Goal: Communication & Community: Answer question/provide support

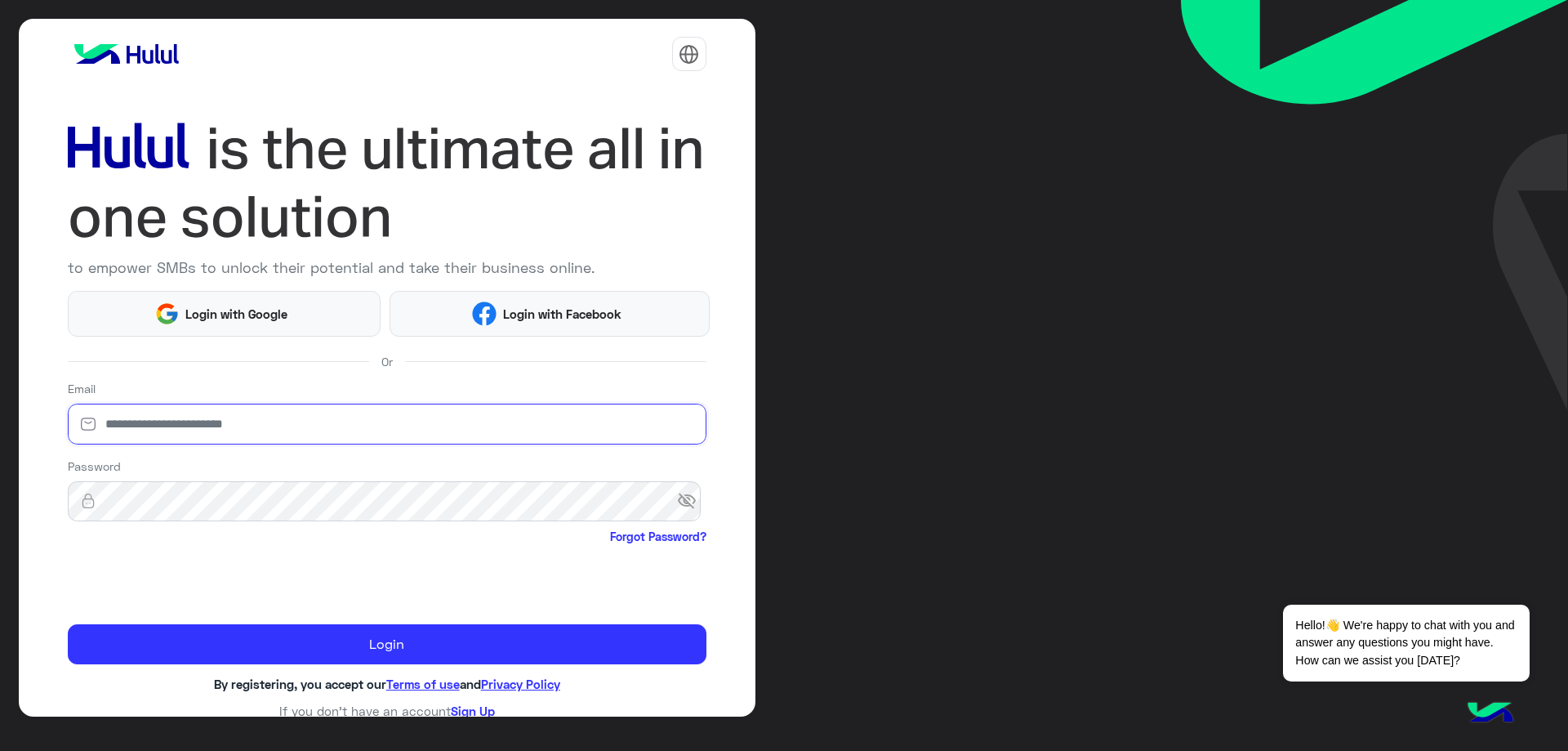
click at [277, 421] on input "email" at bounding box center [386, 424] width 638 height 41
type input "**********"
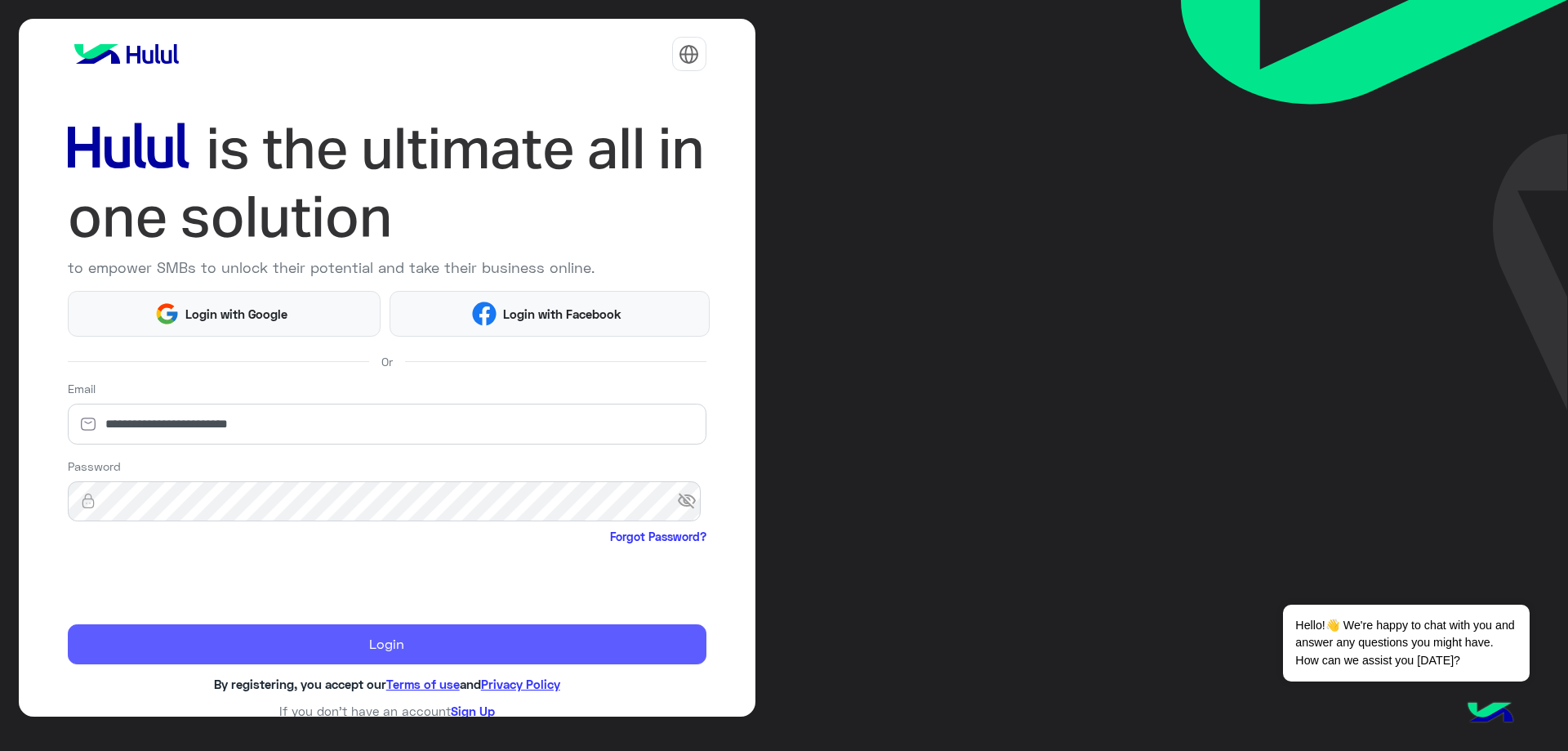
click at [381, 645] on button "Login" at bounding box center [386, 645] width 638 height 41
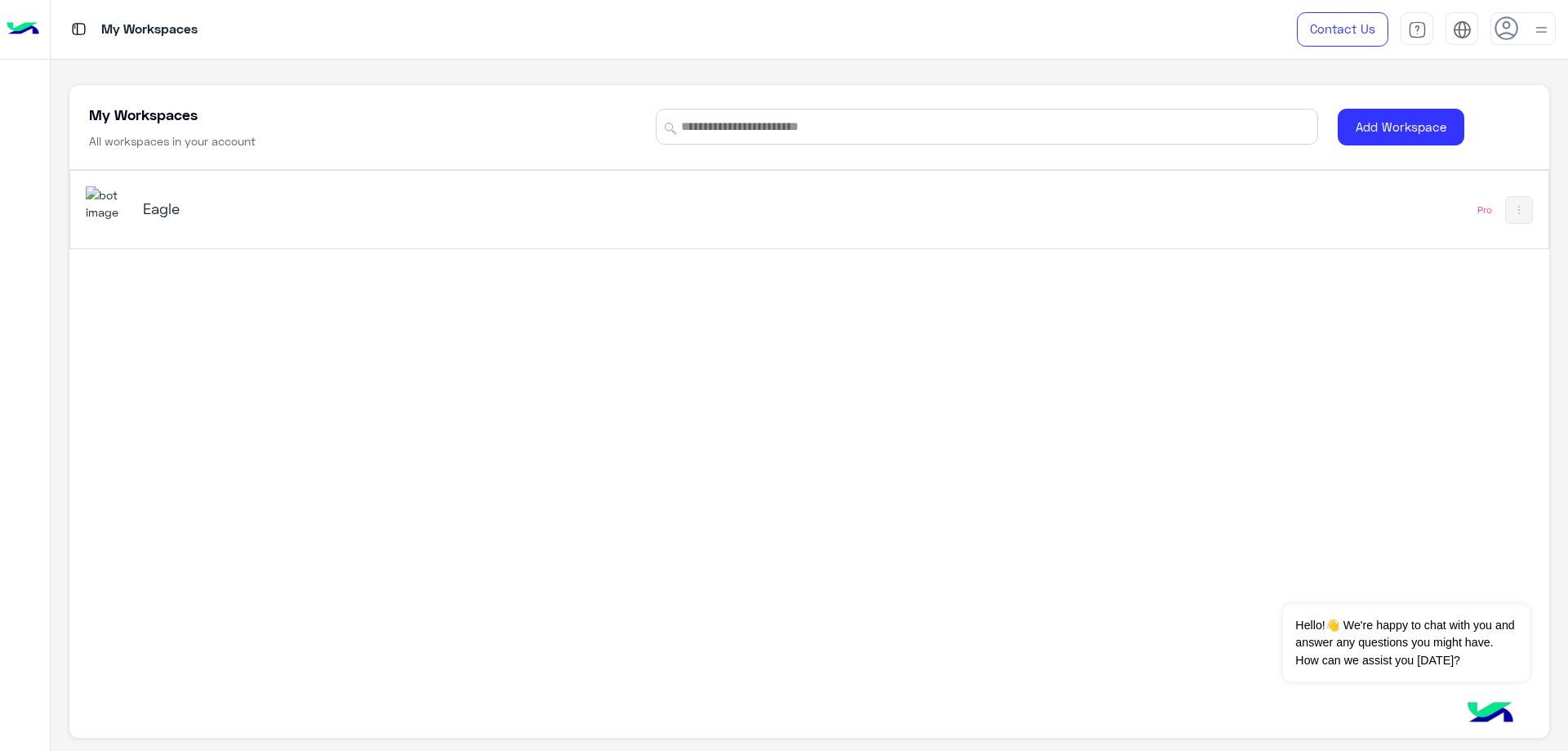
click at [242, 206] on h5 "Eagle" at bounding box center [403, 208] width 521 height 20
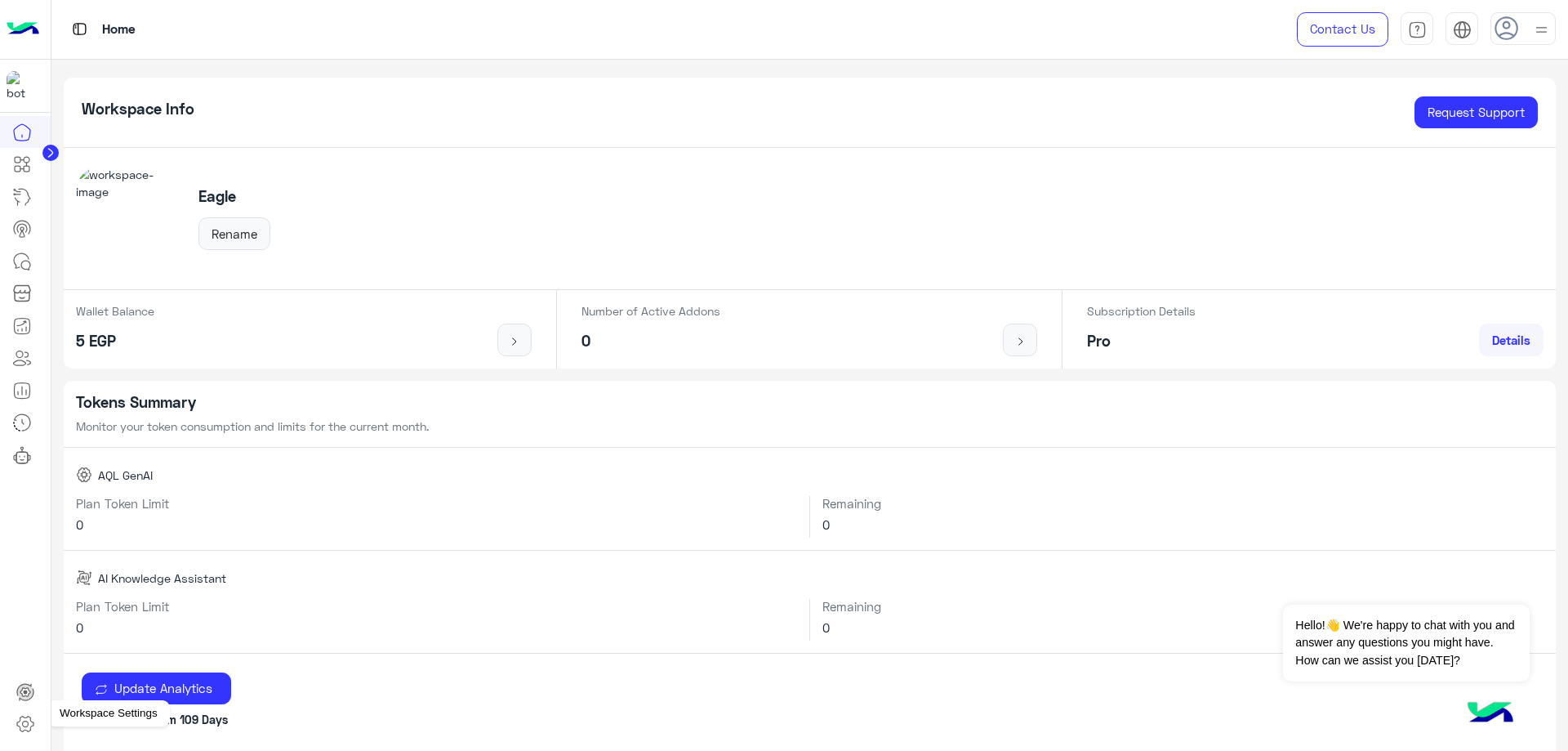
click at [25, 731] on icon at bounding box center [25, 724] width 17 height 16
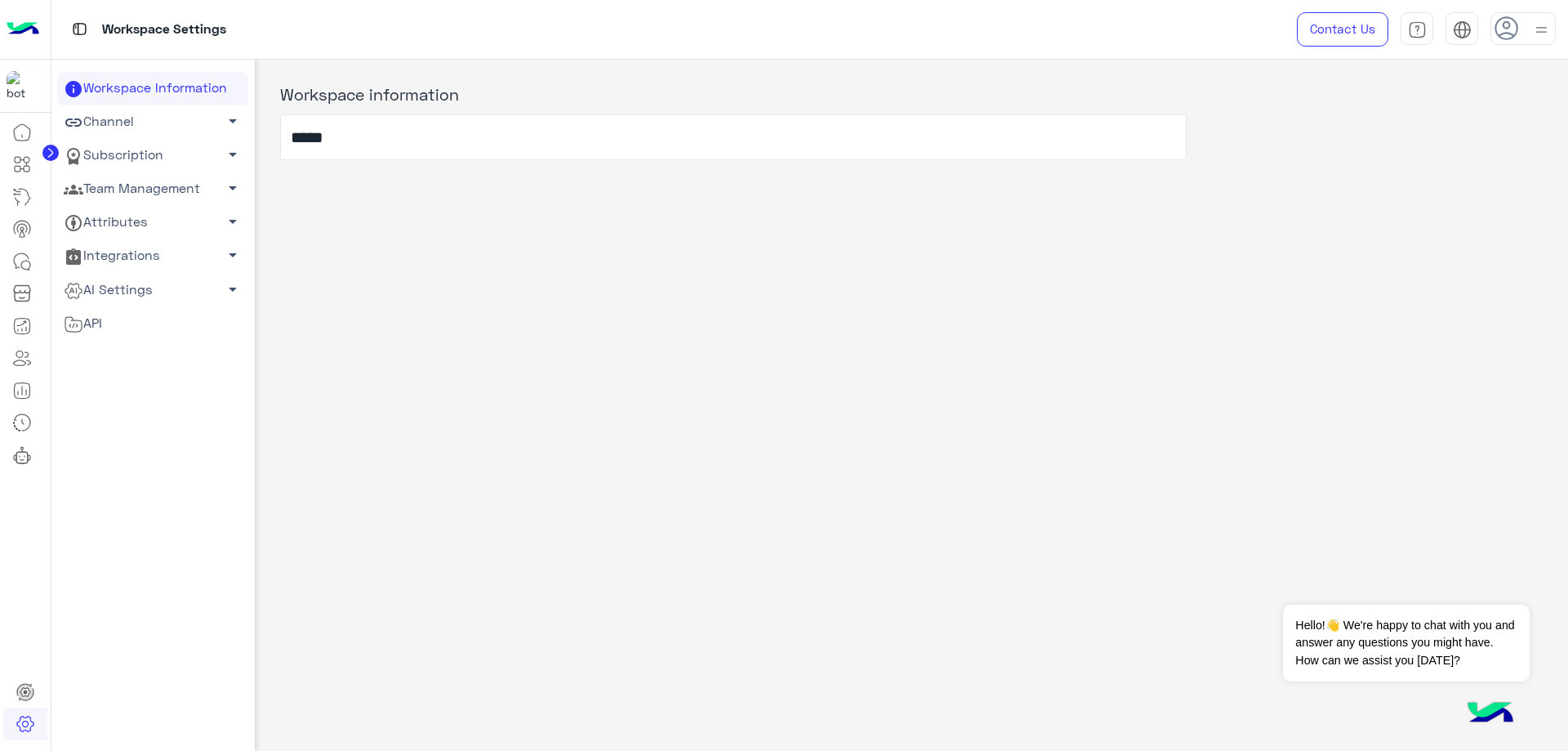
click at [163, 211] on link "Attributes arrow_drop_down" at bounding box center [153, 223] width 191 height 33
click at [154, 176] on link "Team Management arrow_drop_down" at bounding box center [153, 189] width 191 height 33
click at [145, 232] on link "Team Members" at bounding box center [153, 220] width 191 height 29
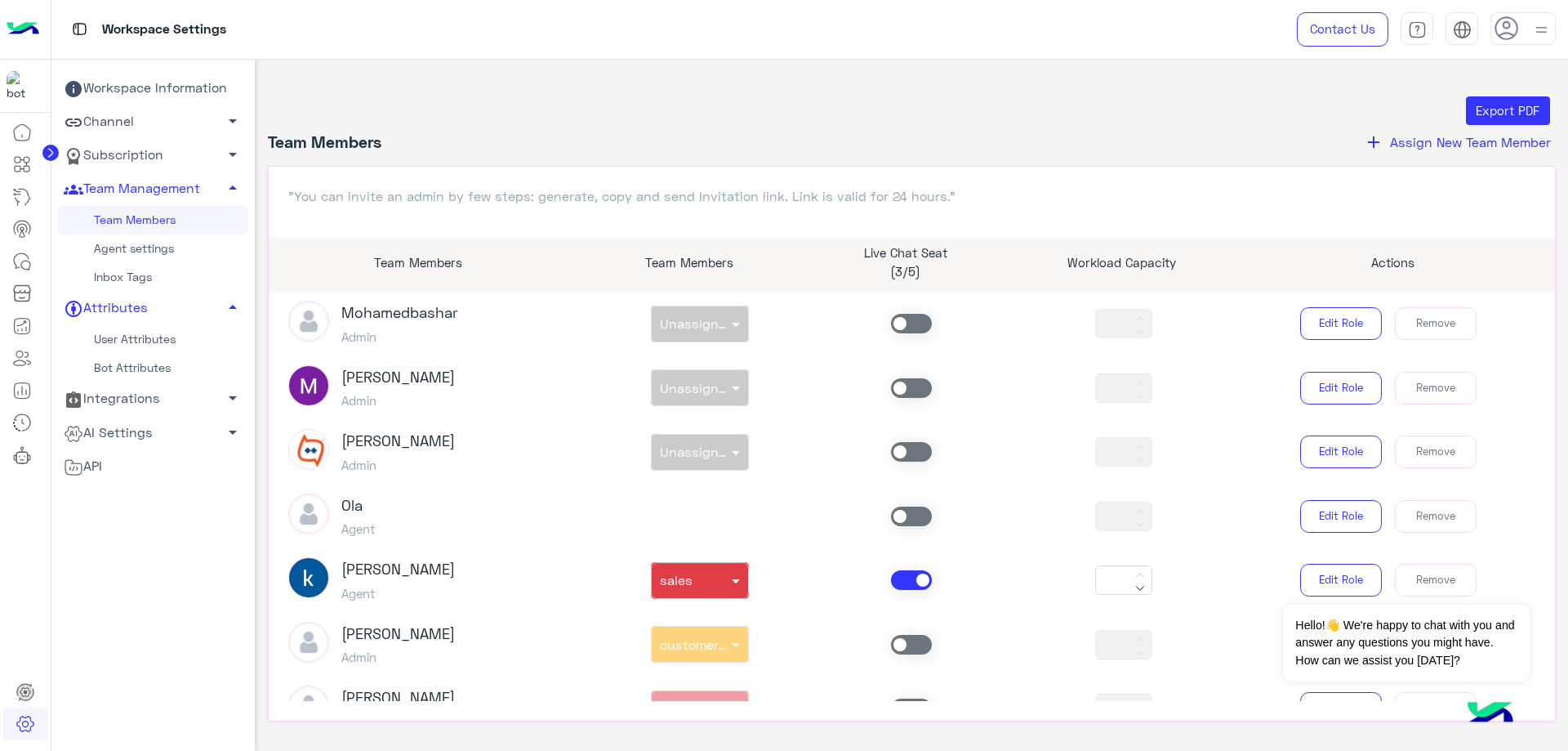
scroll to position [245, 0]
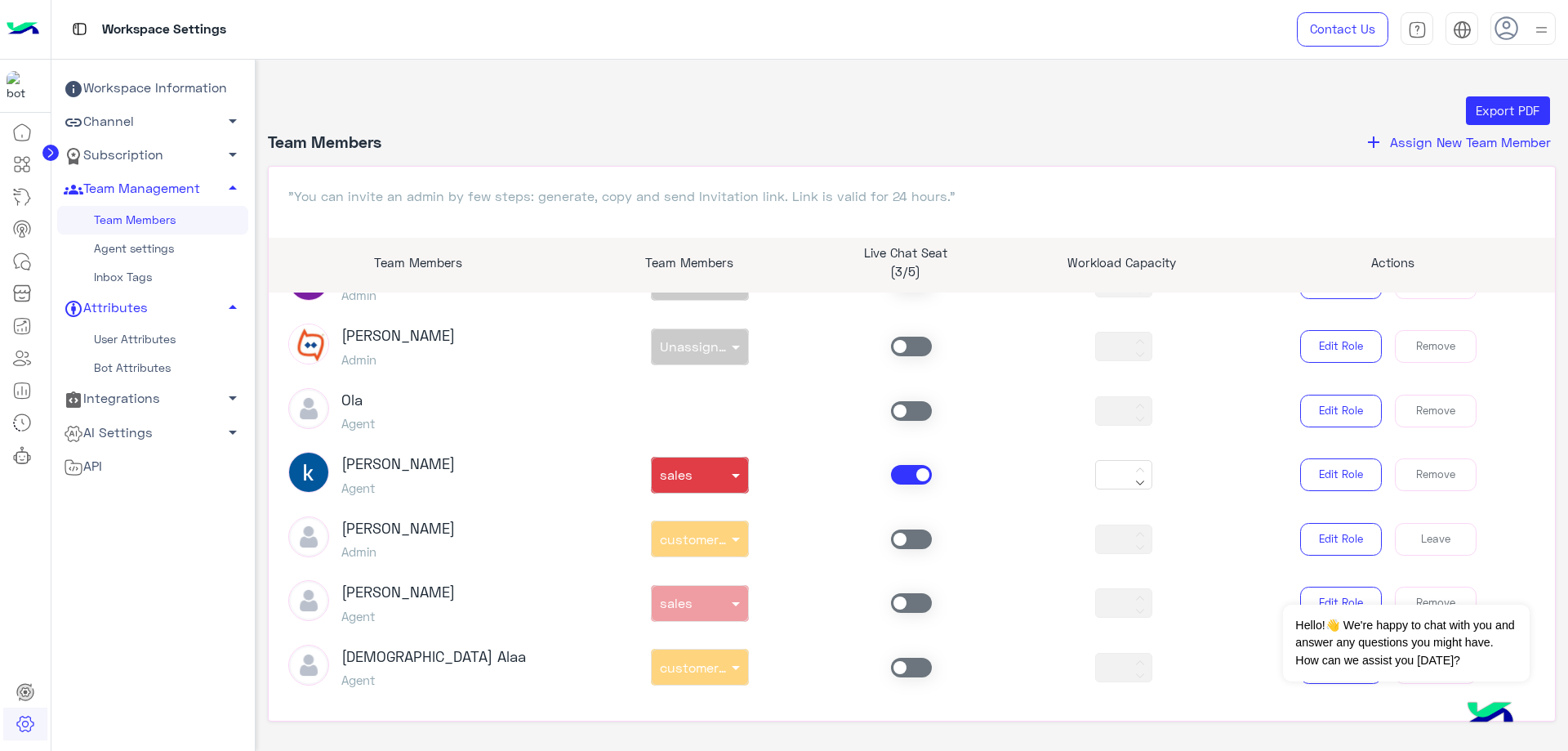
click at [908, 468] on span at bounding box center [911, 474] width 41 height 20
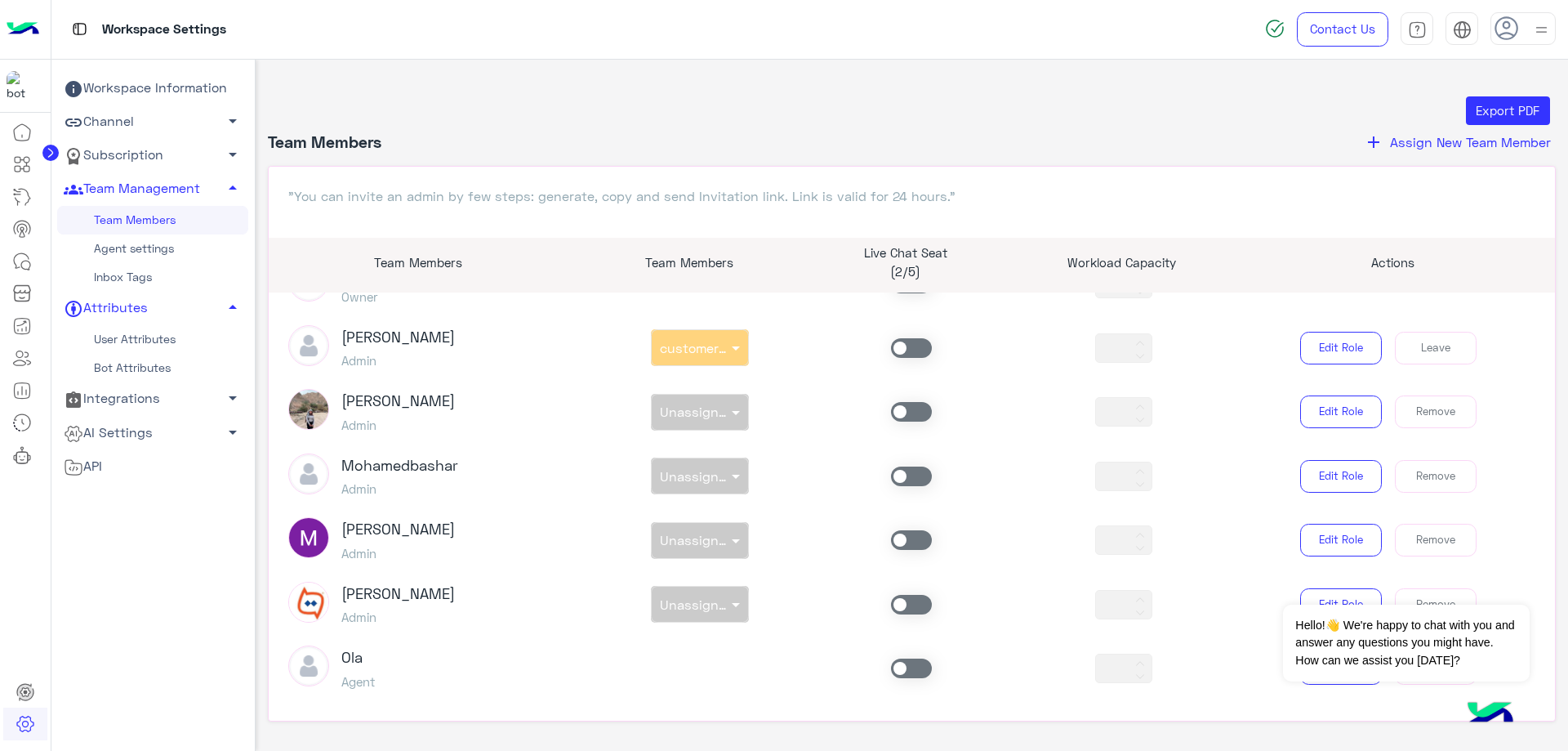
scroll to position [0, 0]
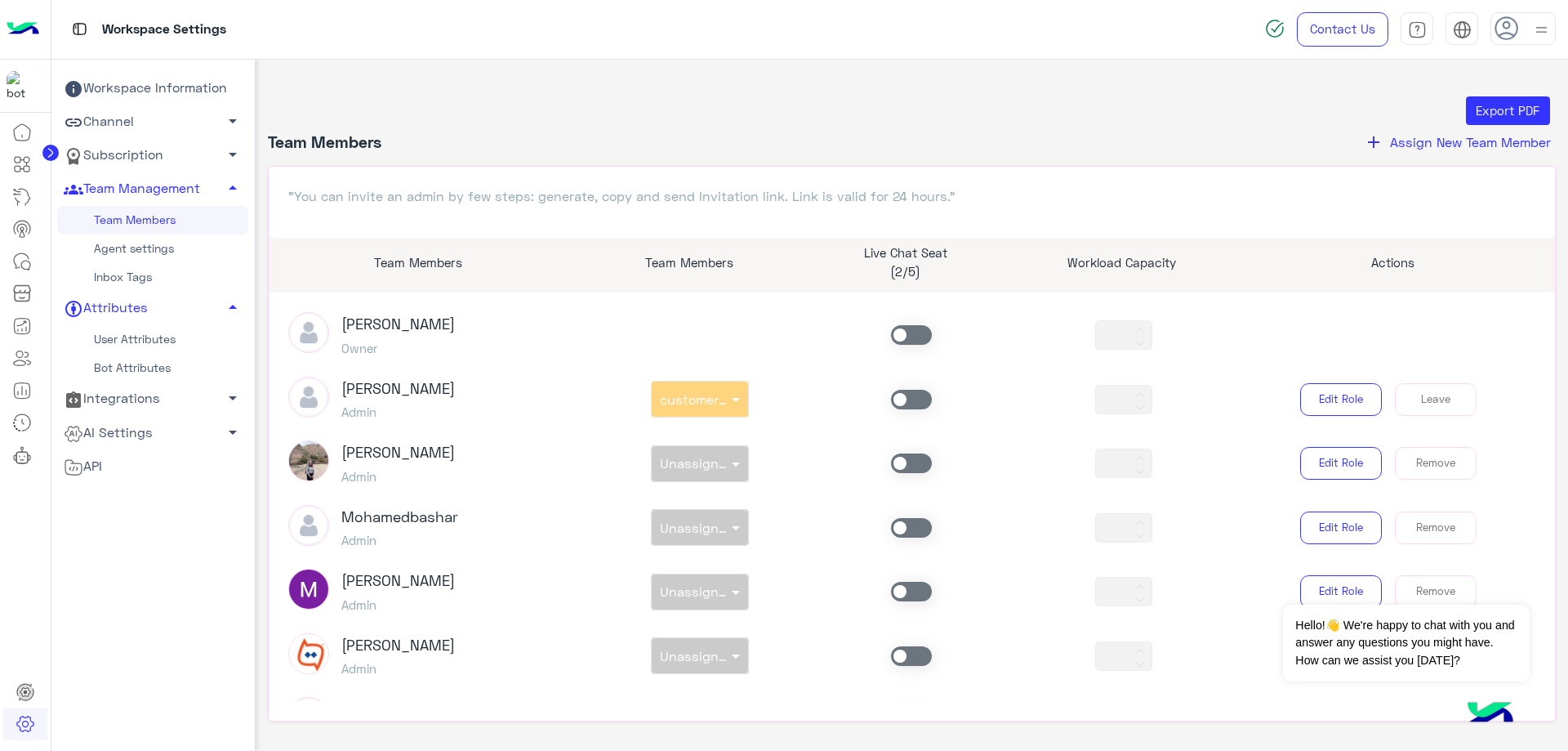
click at [921, 395] on span at bounding box center [911, 399] width 41 height 20
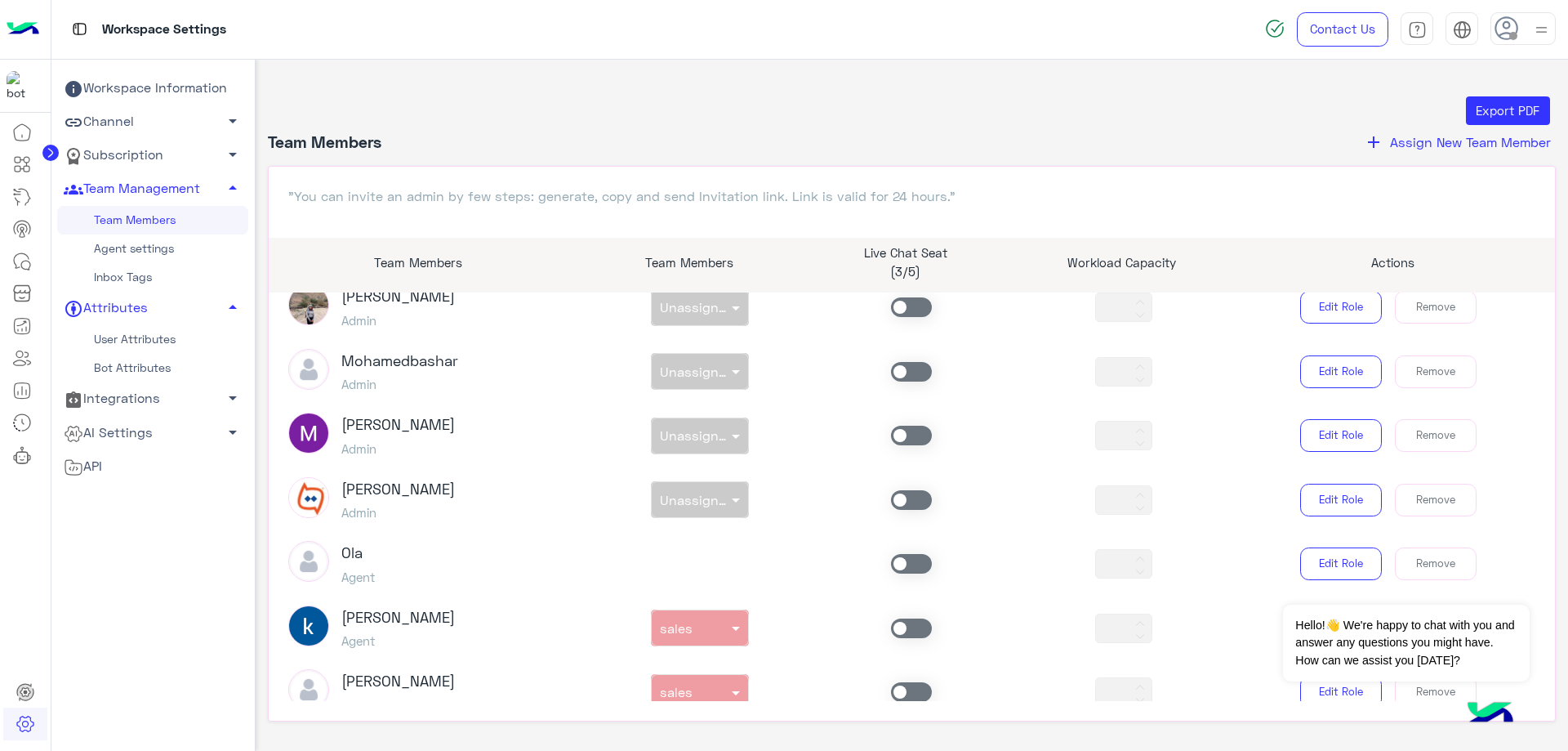
scroll to position [408, 0]
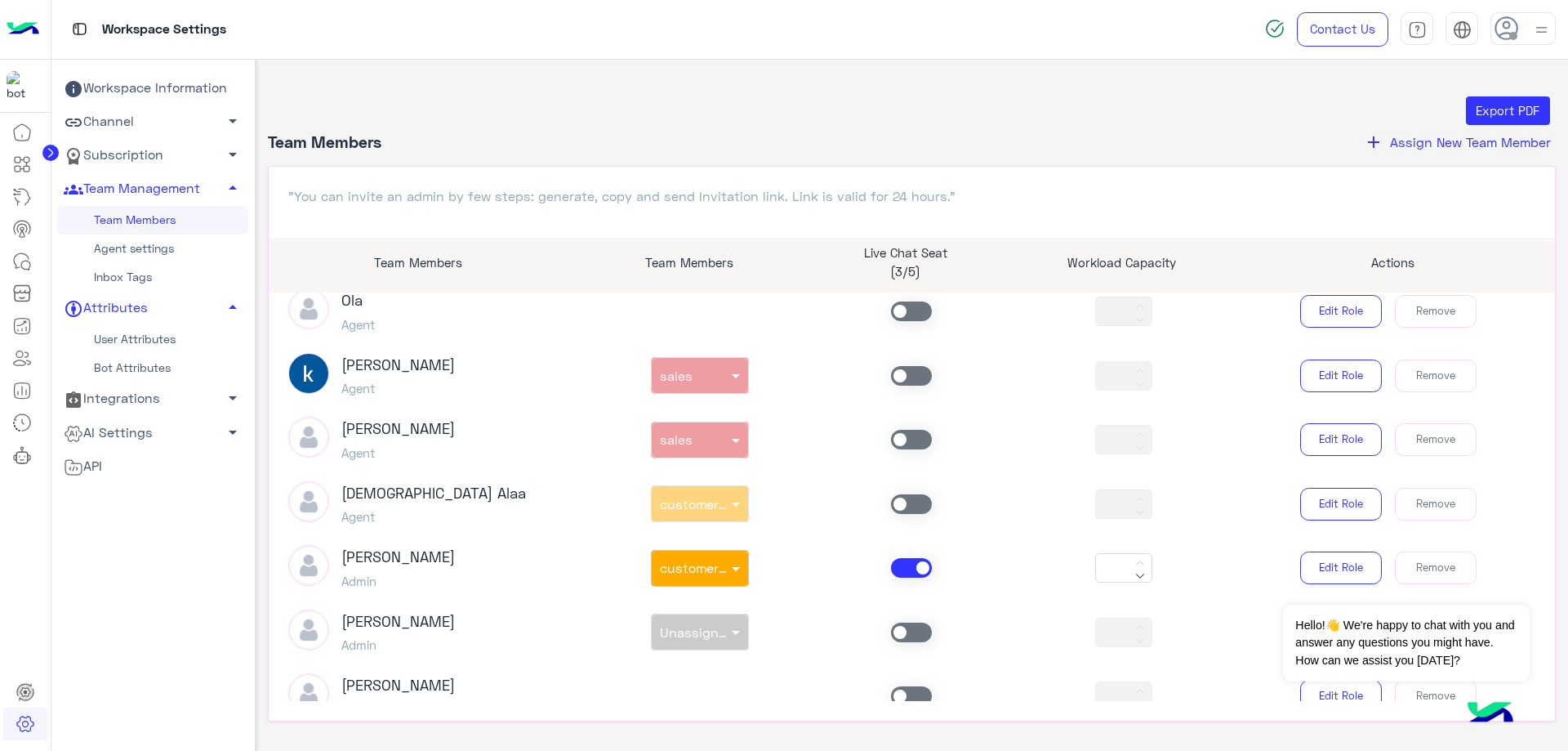
click at [911, 563] on span at bounding box center [911, 567] width 41 height 20
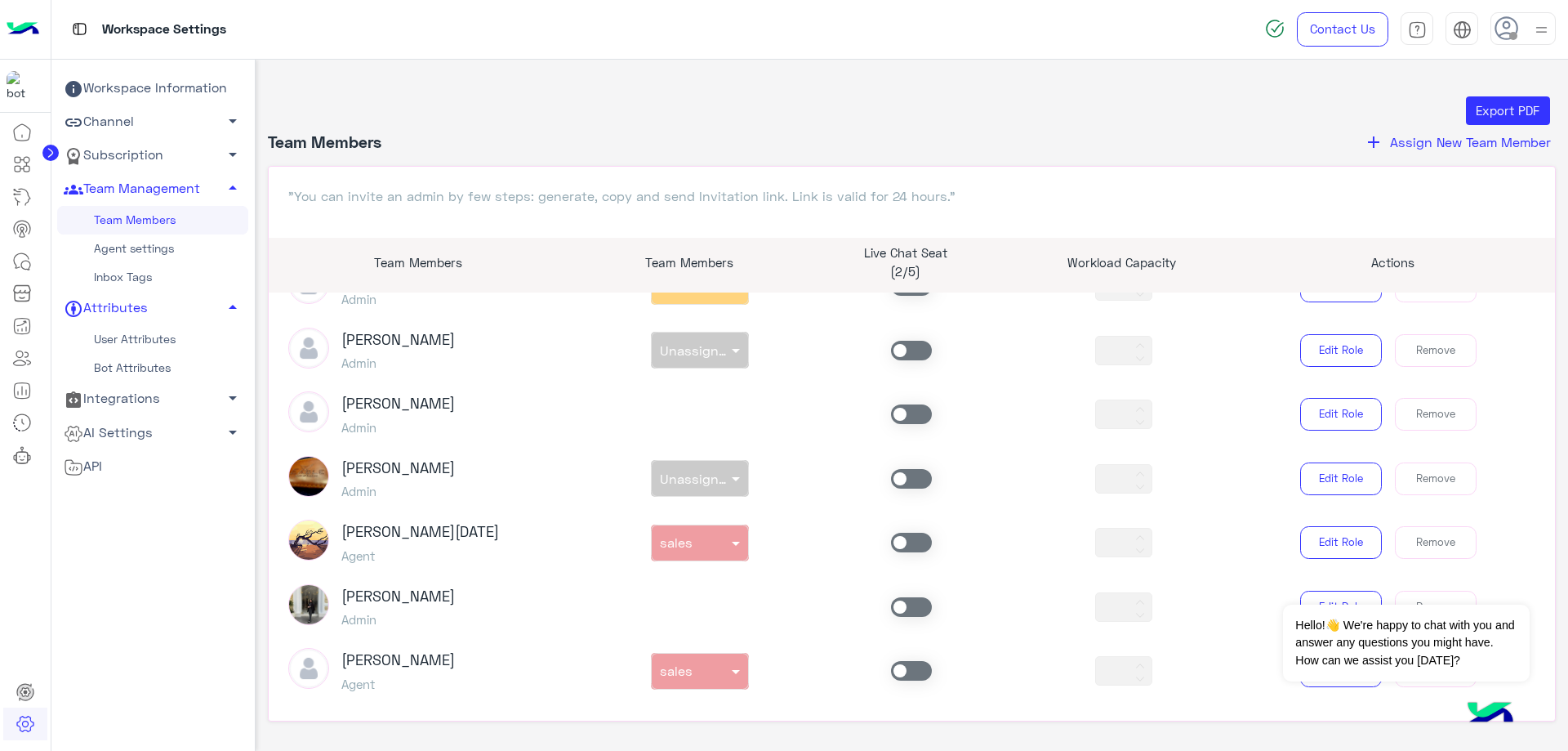
scroll to position [899, 0]
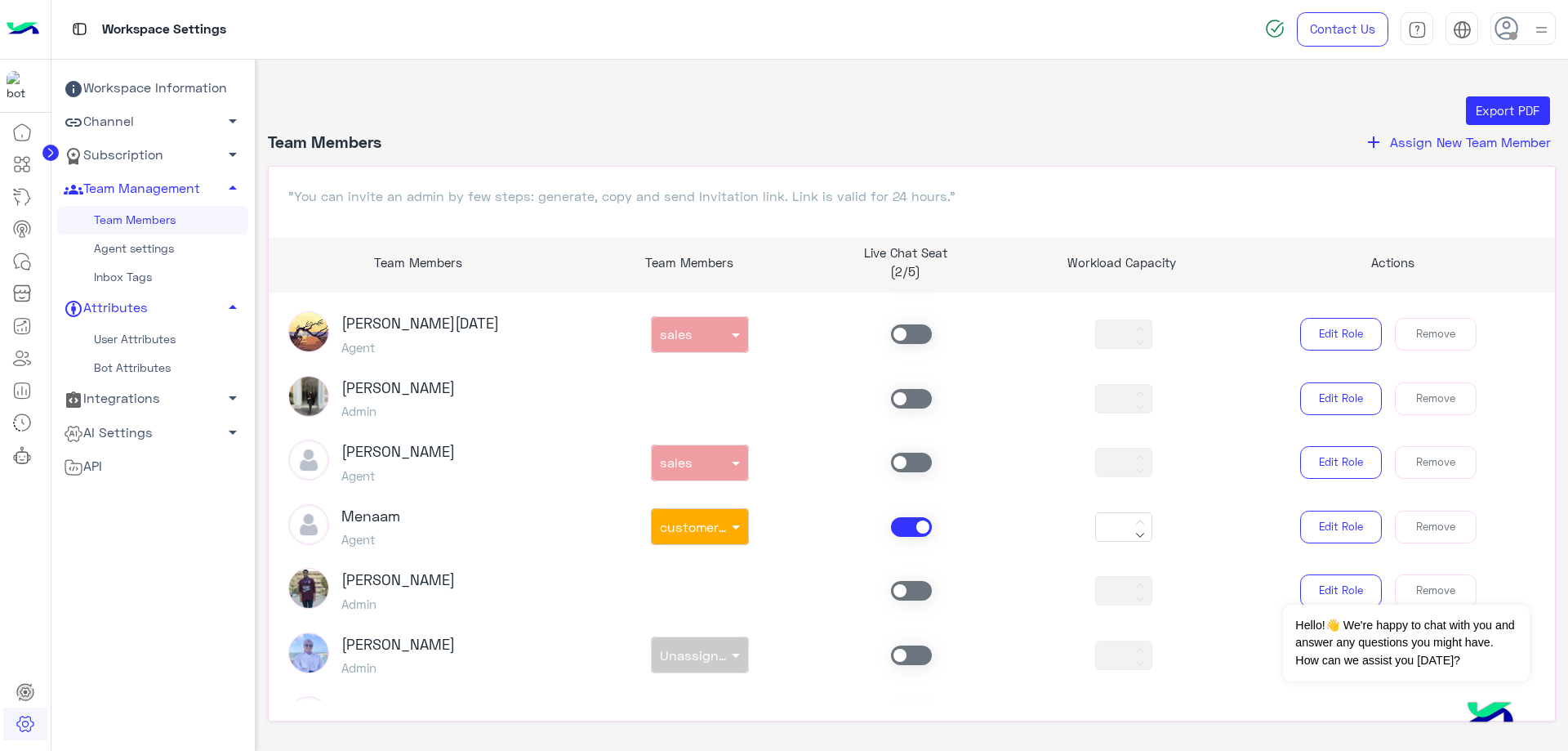
click at [908, 527] on span at bounding box center [911, 526] width 41 height 20
click at [914, 332] on span at bounding box center [911, 334] width 41 height 20
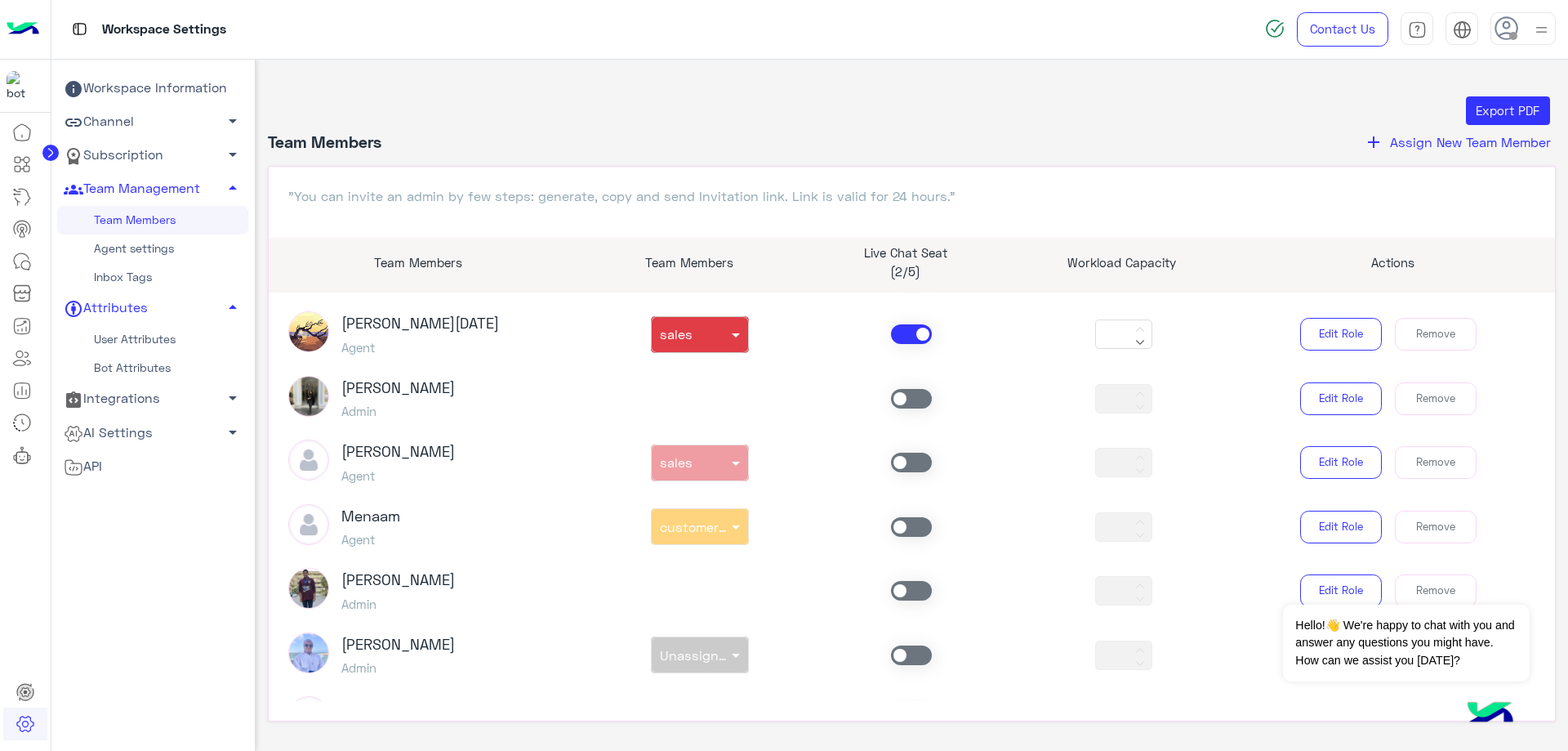
click at [906, 461] on span at bounding box center [911, 462] width 41 height 20
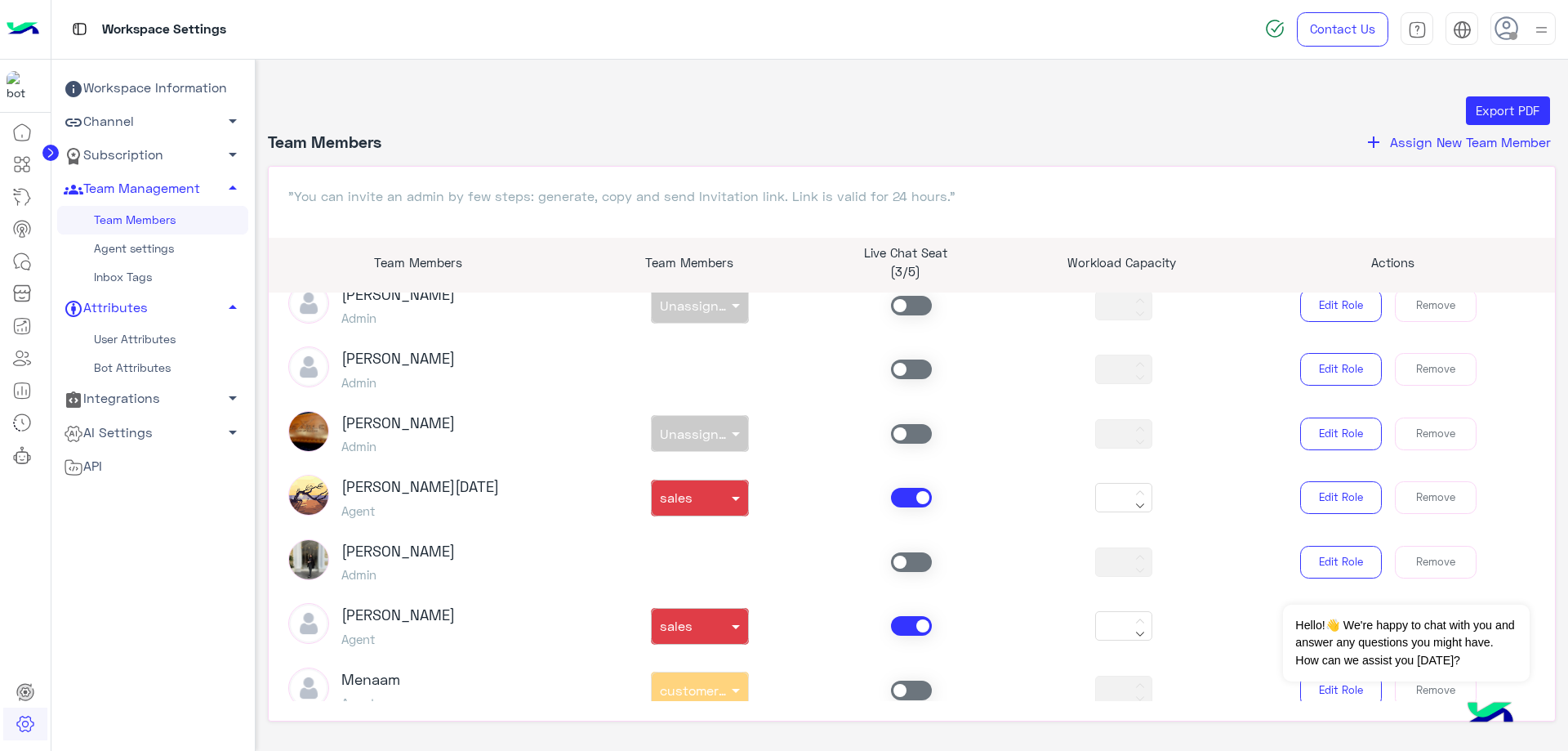
scroll to position [817, 0]
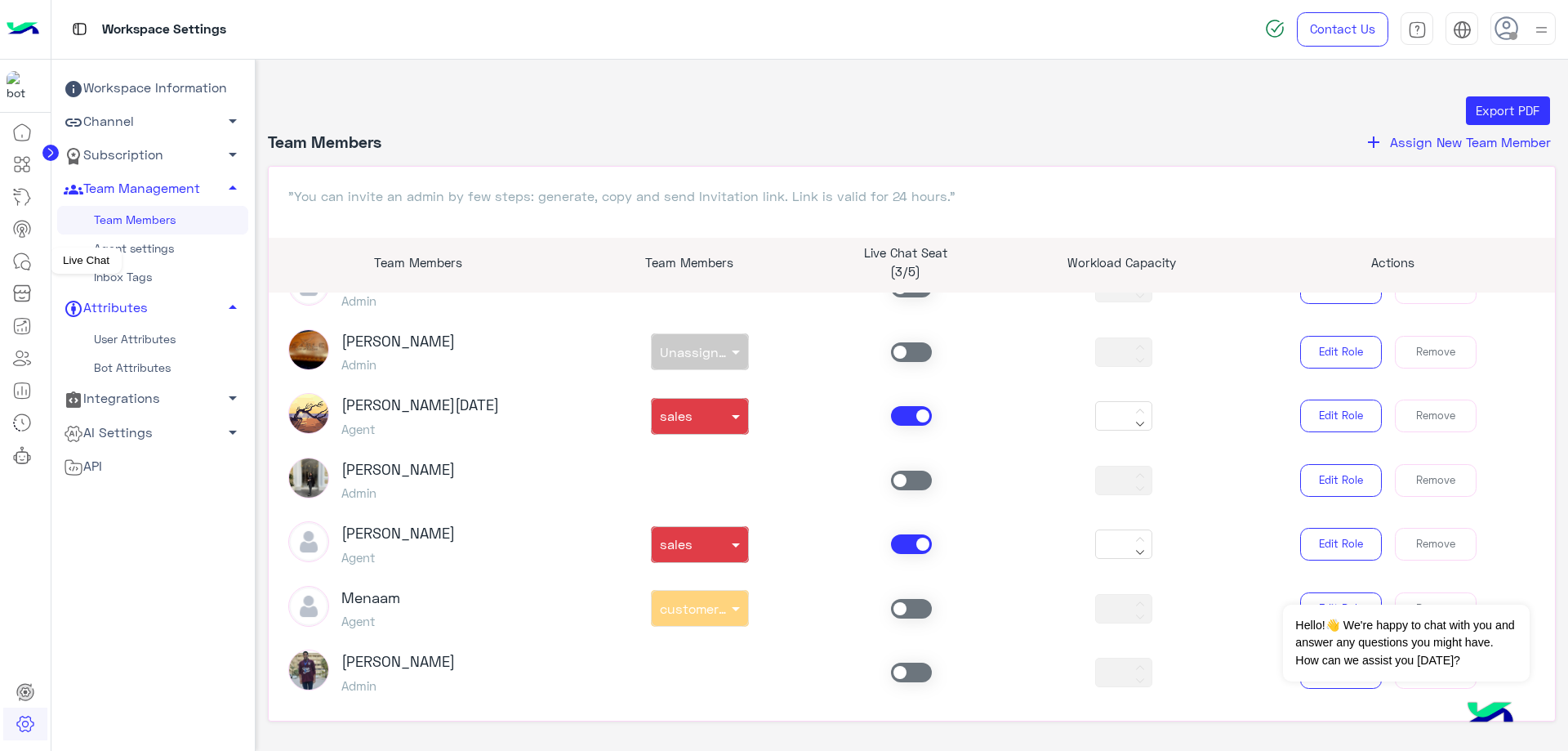
click at [37, 254] on link at bounding box center [21, 261] width 44 height 33
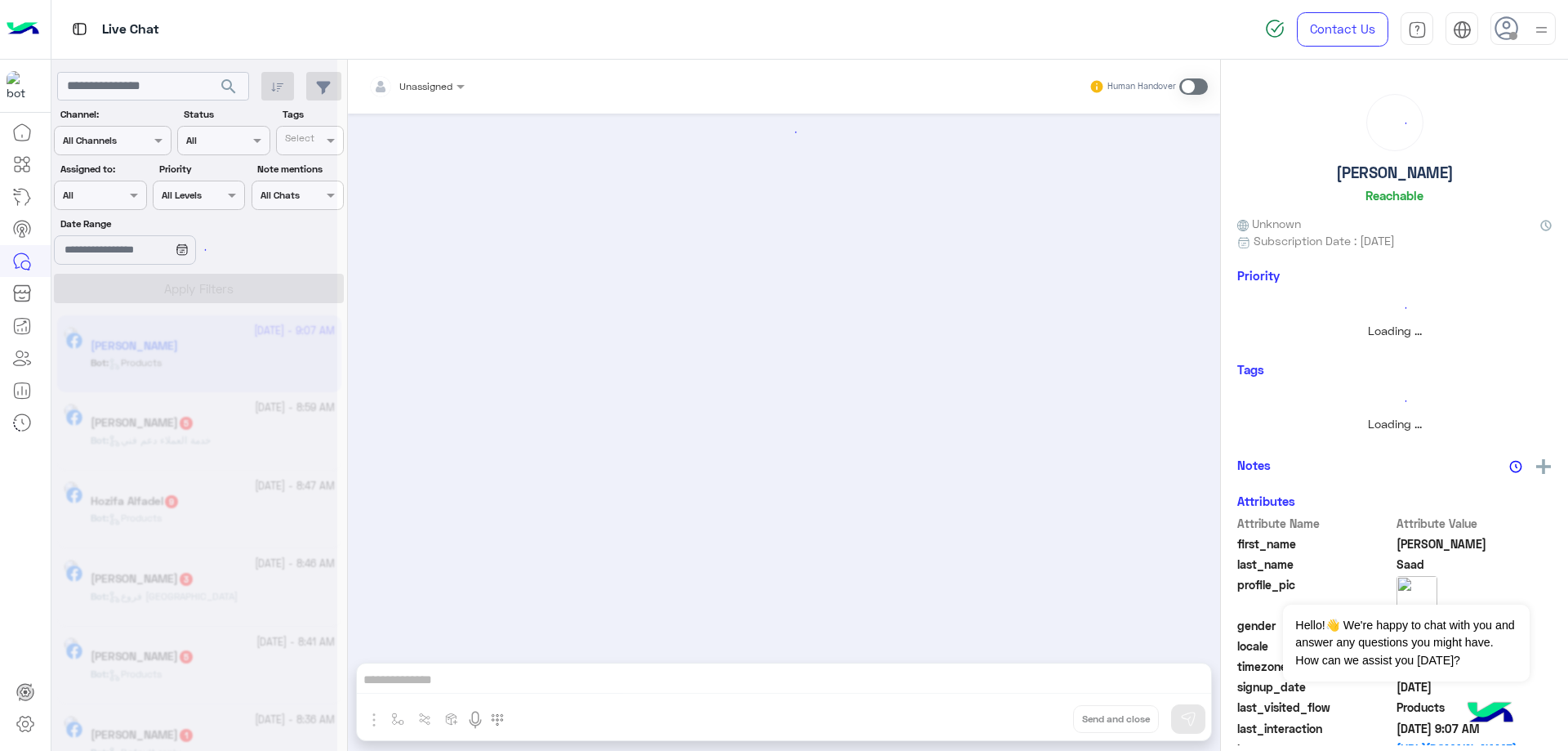
click at [1512, 19] on use at bounding box center [1506, 28] width 23 height 23
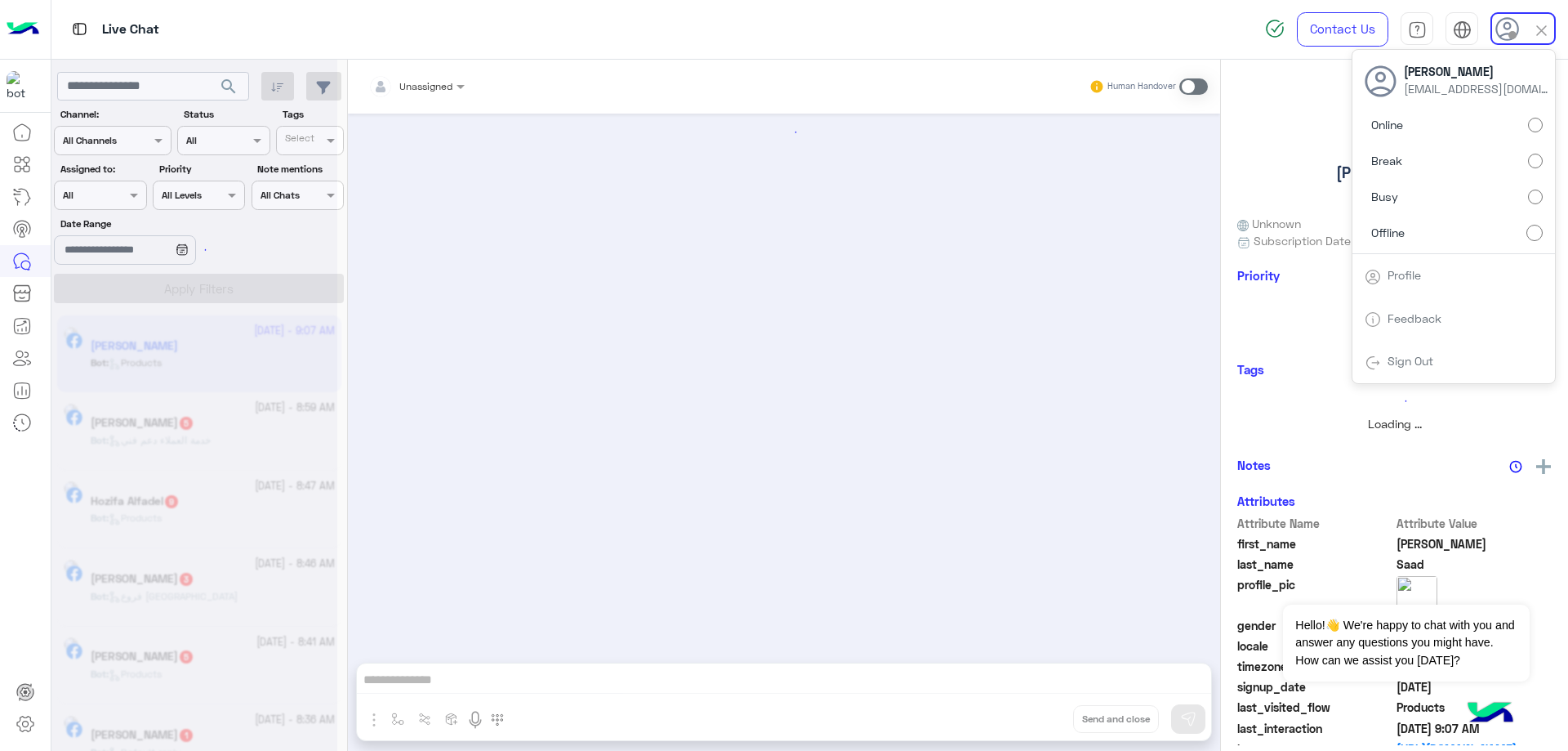
click at [1470, 139] on label "Online" at bounding box center [1454, 125] width 178 height 30
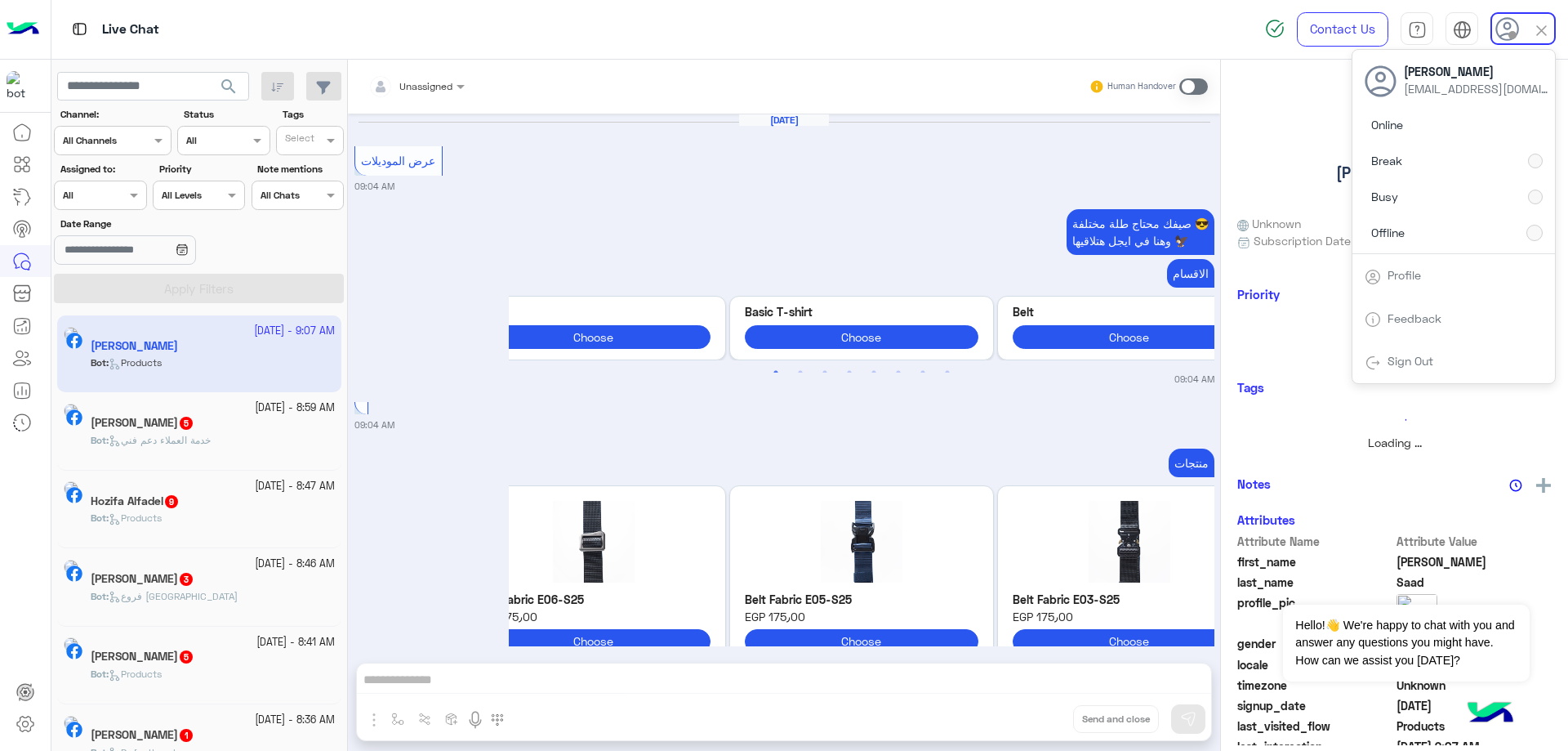
scroll to position [2167, 0]
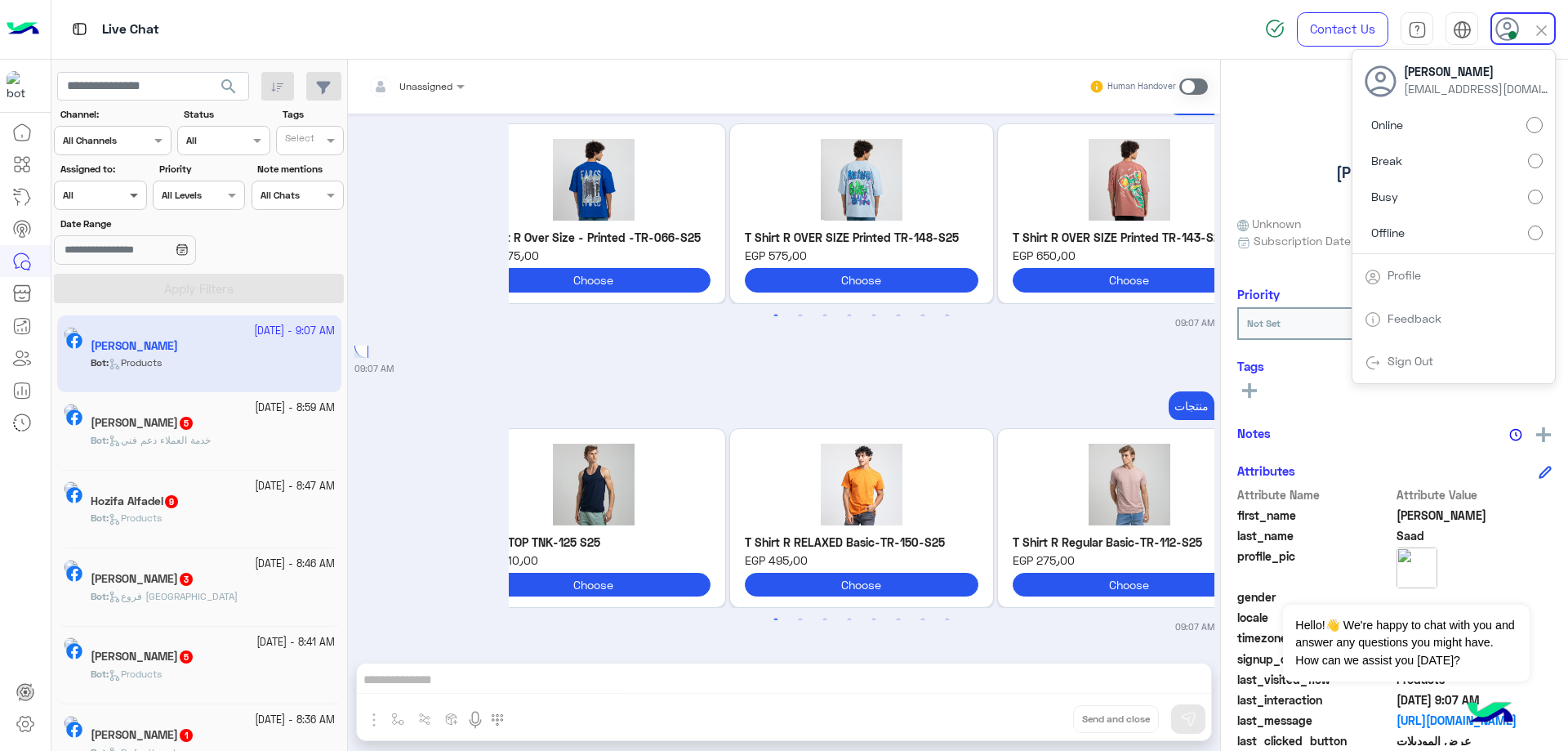
click at [137, 200] on span at bounding box center [136, 194] width 20 height 17
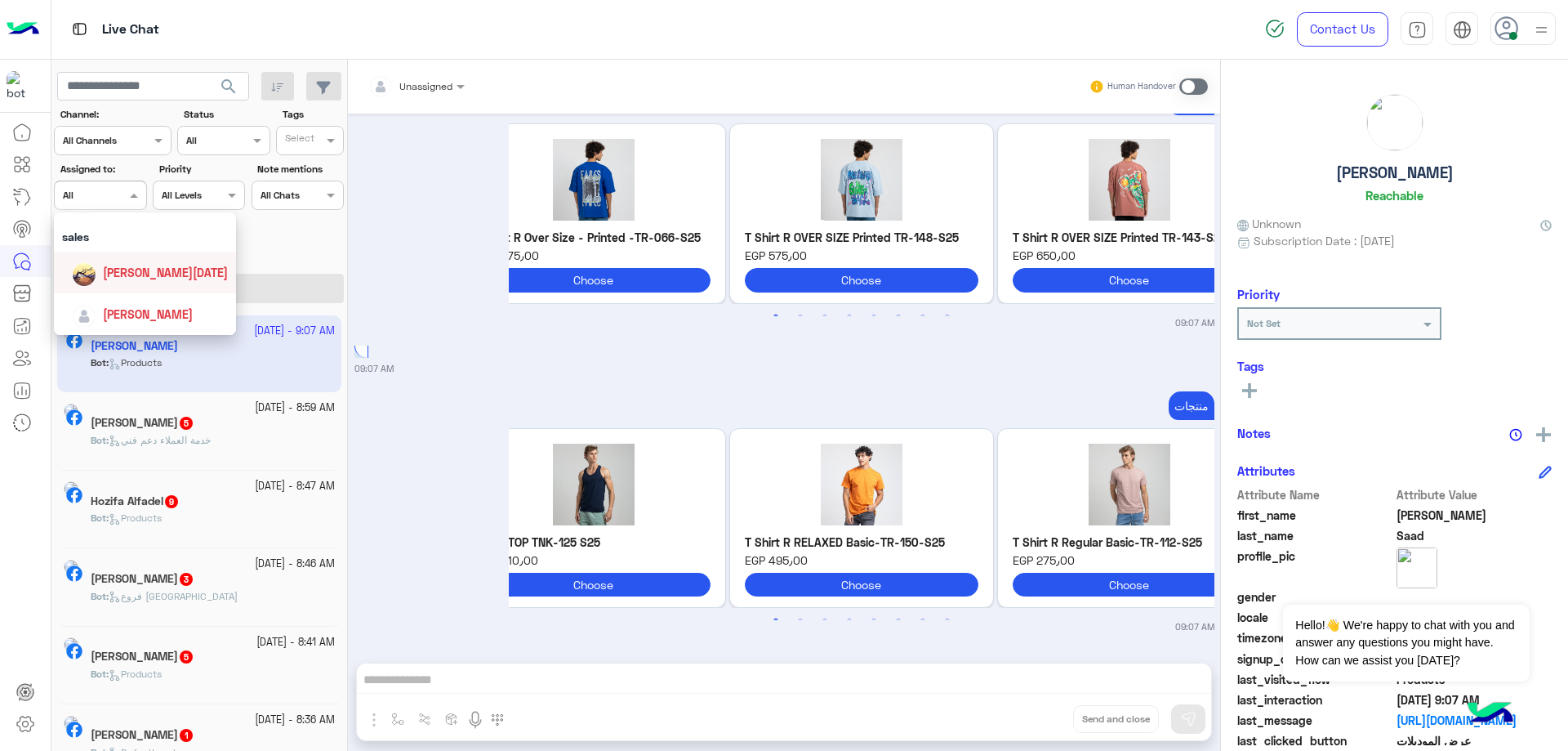
scroll to position [53, 0]
click at [129, 280] on span "[PERSON_NAME]" at bounding box center [148, 282] width 90 height 14
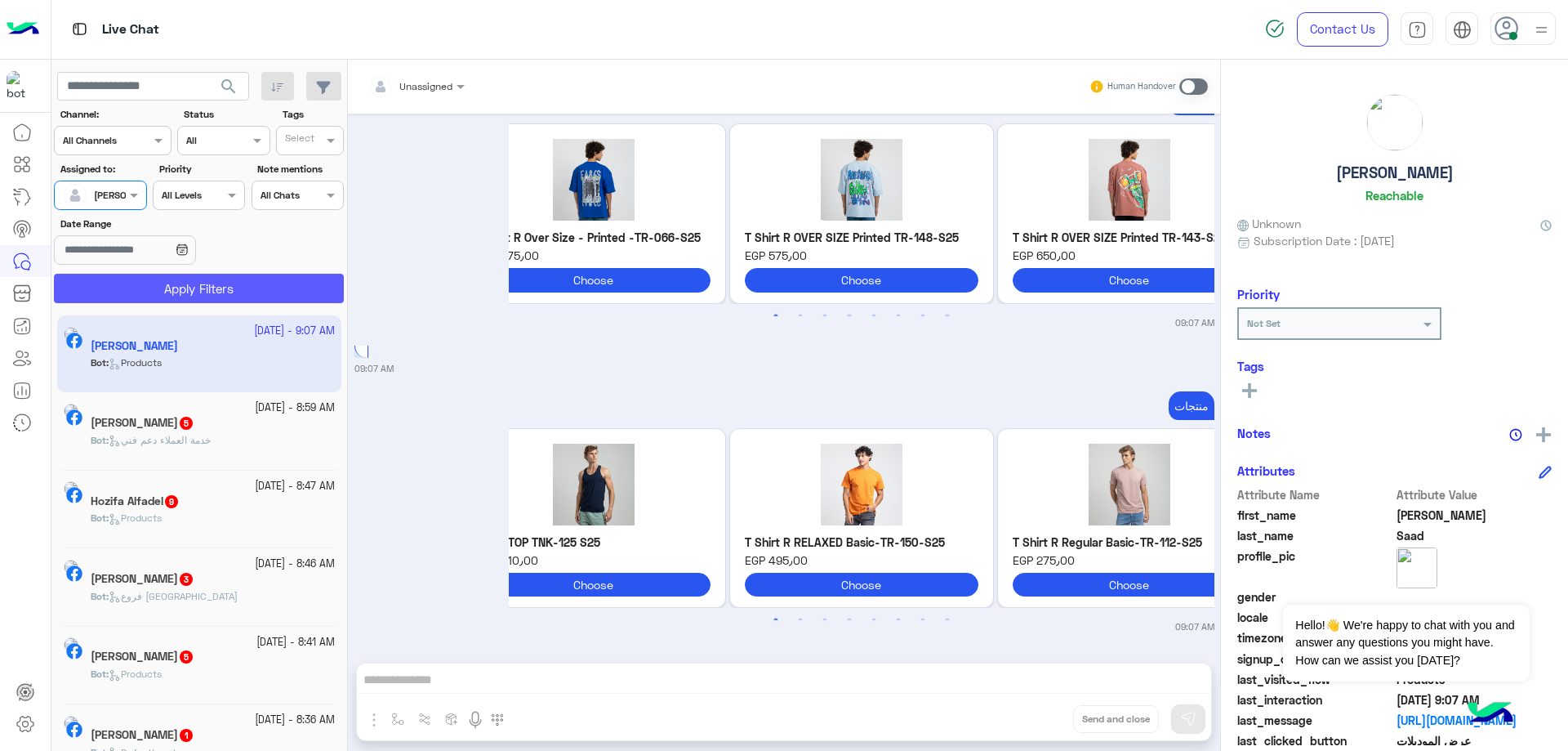
click at [173, 277] on button "Apply Filters" at bounding box center [199, 288] width 290 height 30
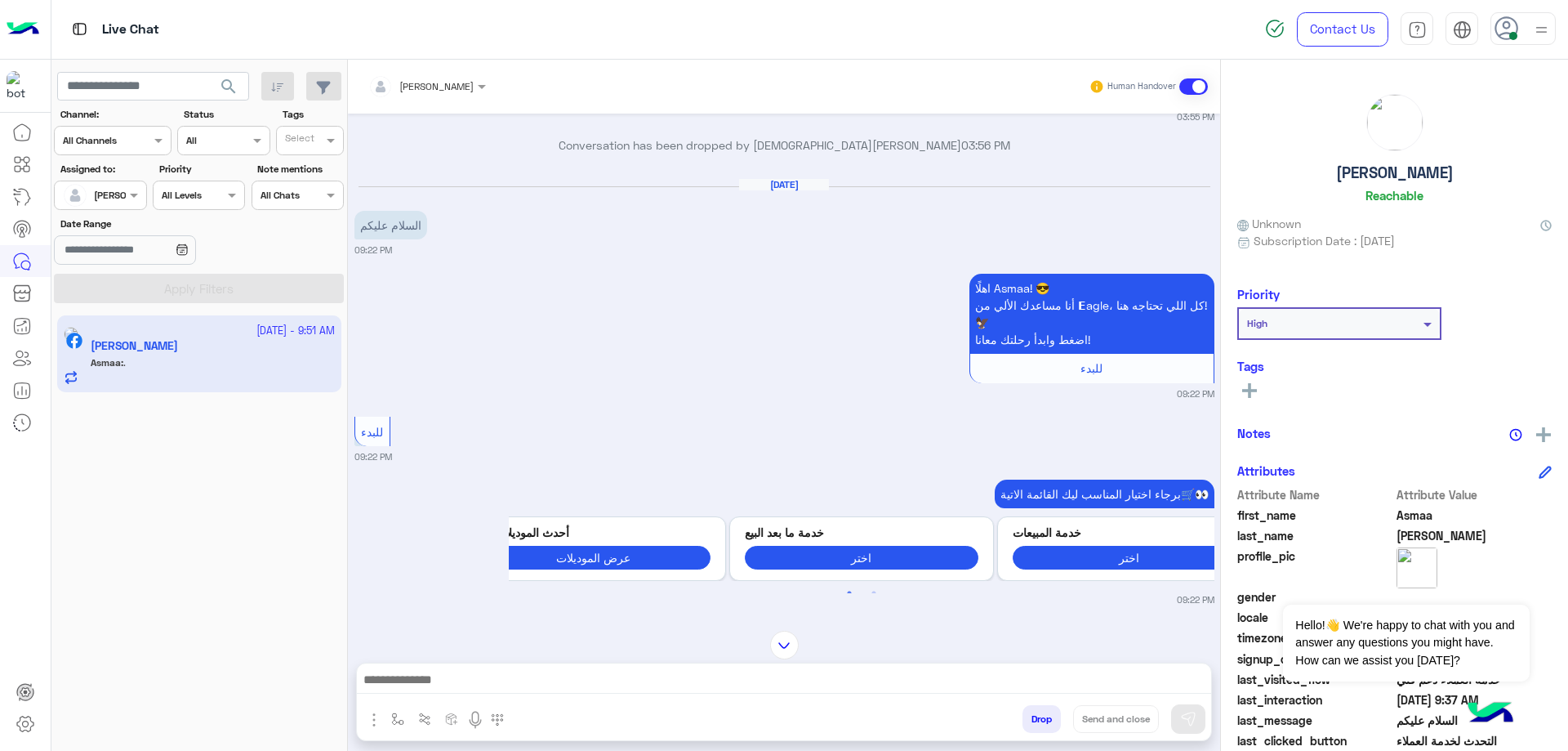
scroll to position [652, 0]
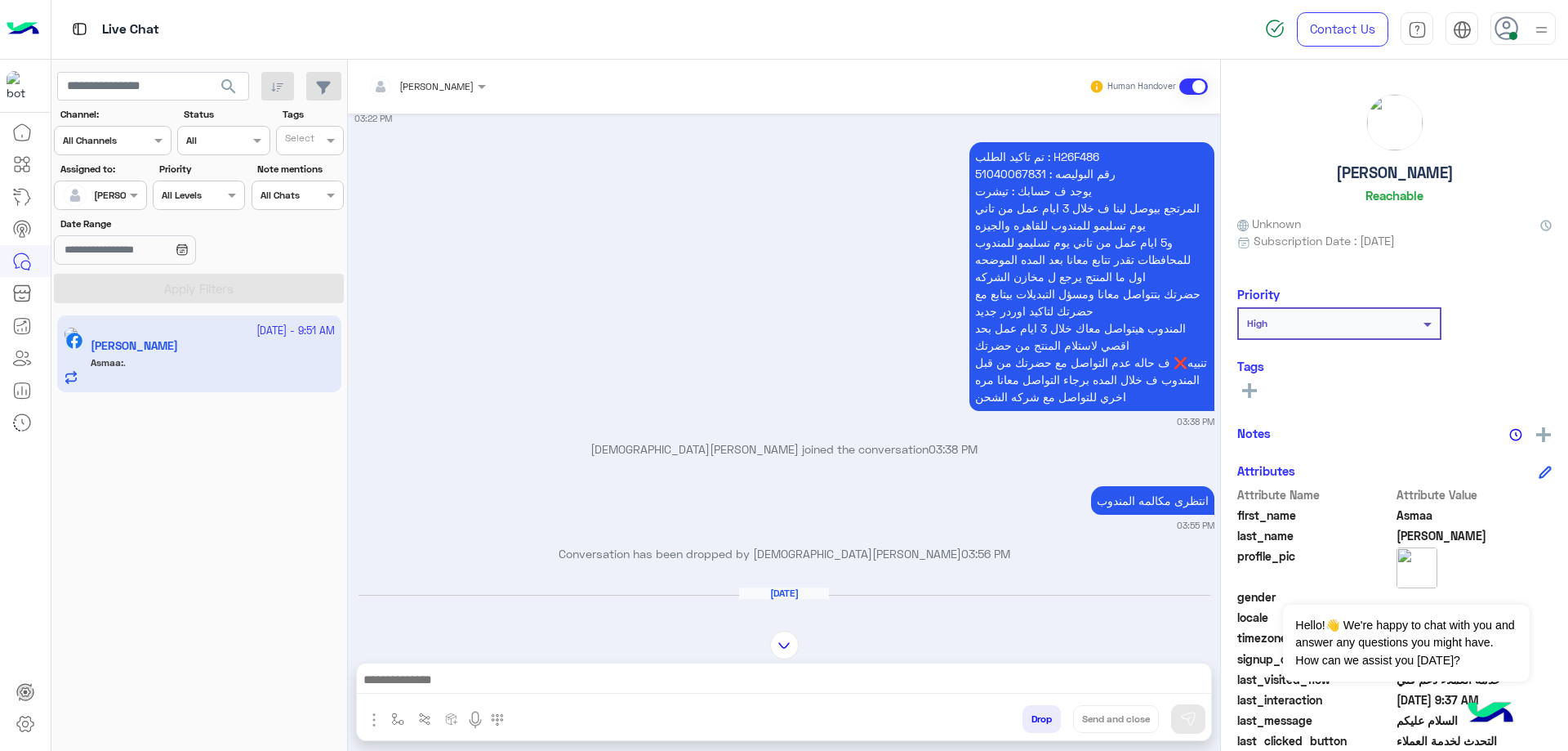
click at [1065, 152] on p "تم تاكيد الطلب : H26F486 رقم البوليصه : 51040067831 يوجد ف حسابك : تيشرت المرتج…" at bounding box center [1091, 276] width 245 height 269
copy p "H26F486"
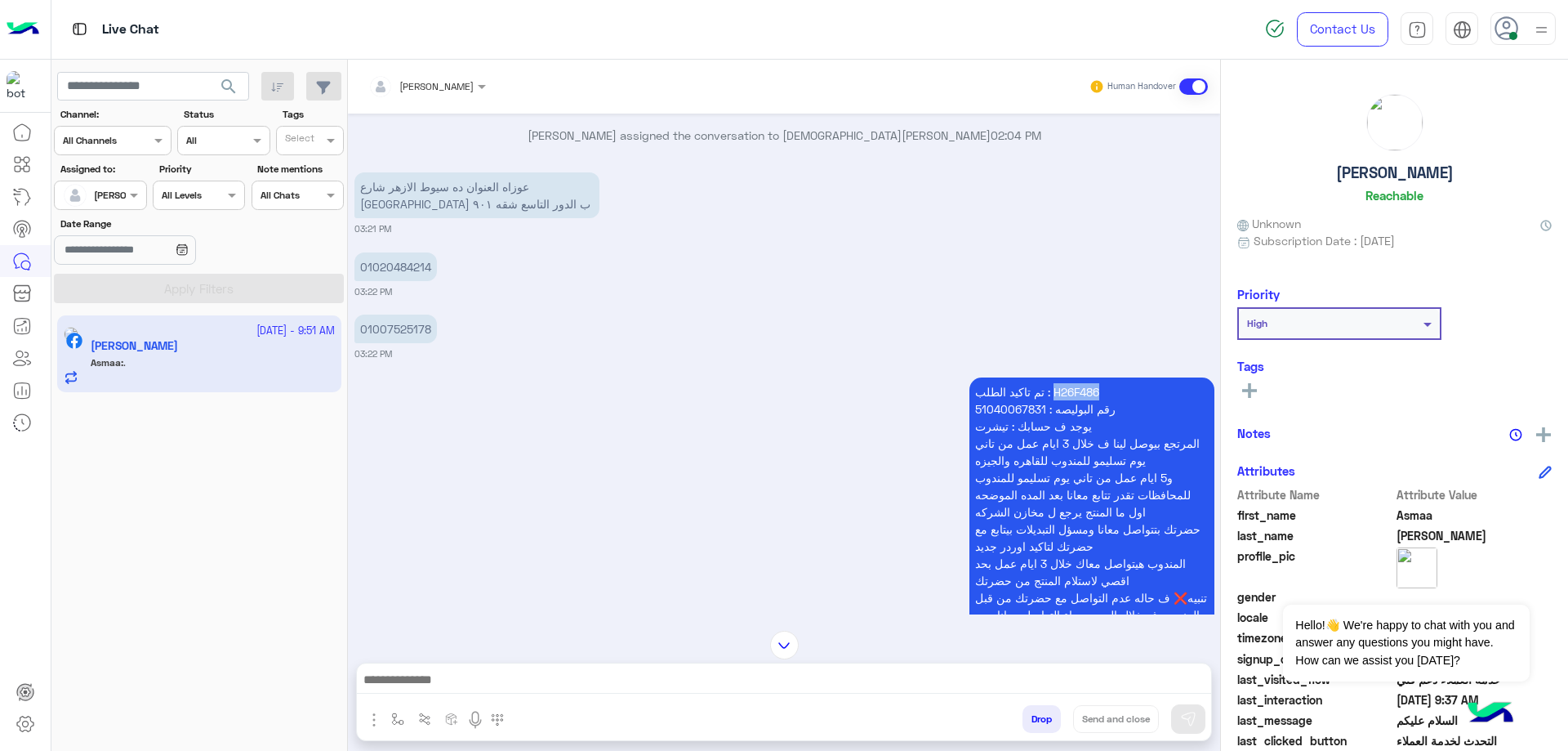
scroll to position [408, 0]
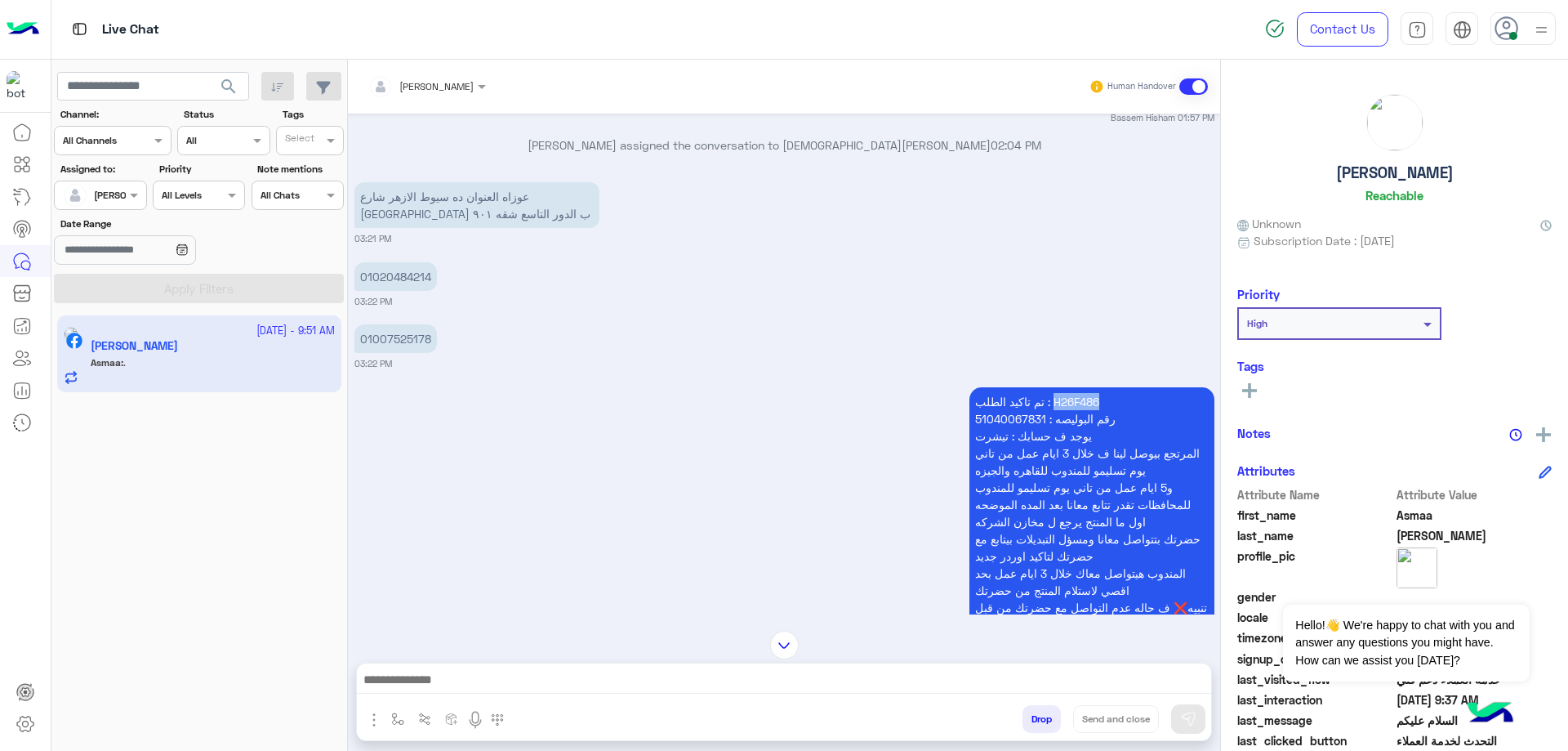
click at [388, 279] on p "01020484214" at bounding box center [395, 276] width 83 height 29
copy p "01020484214"
click at [411, 336] on p "01007525178" at bounding box center [395, 338] width 83 height 29
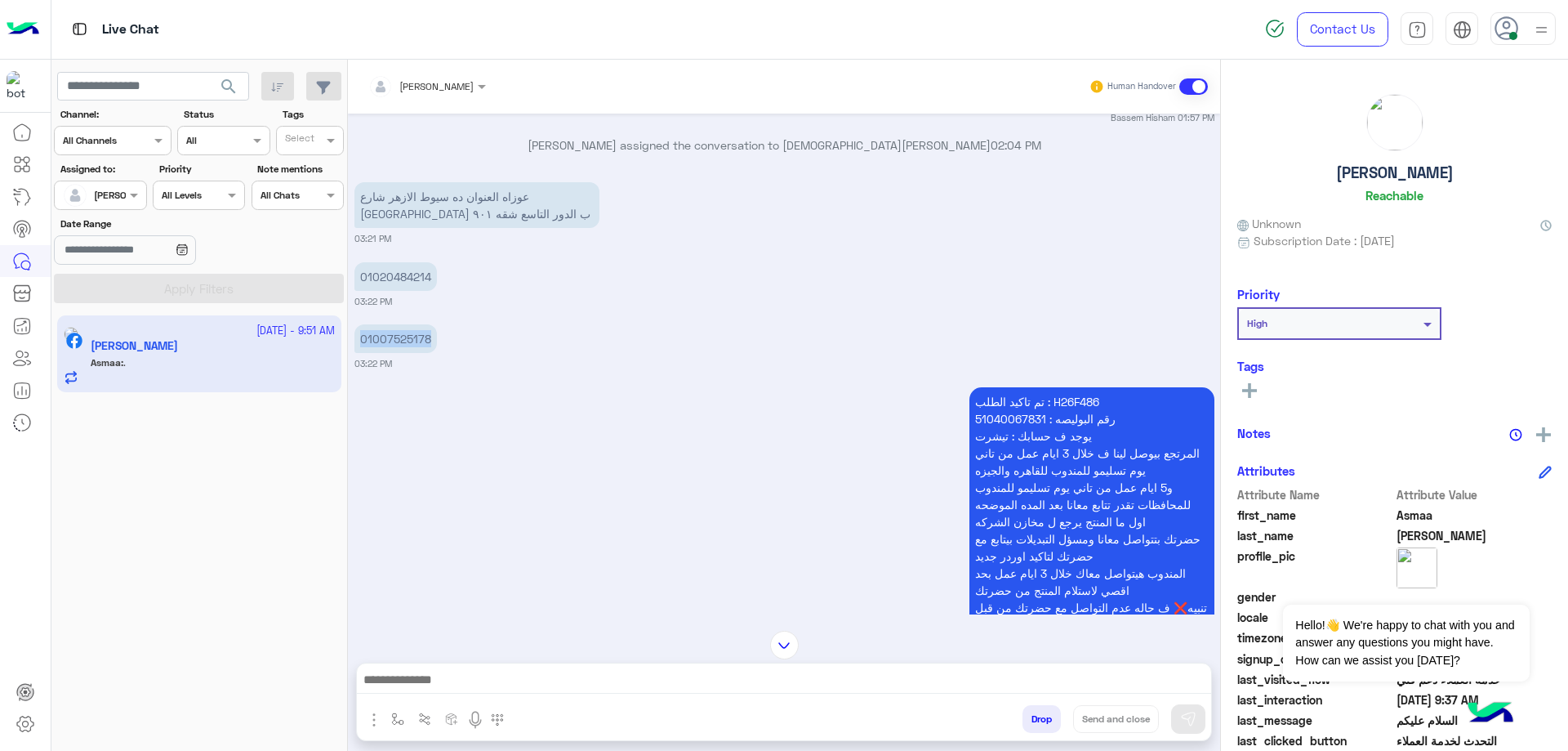
copy p "01007525178"
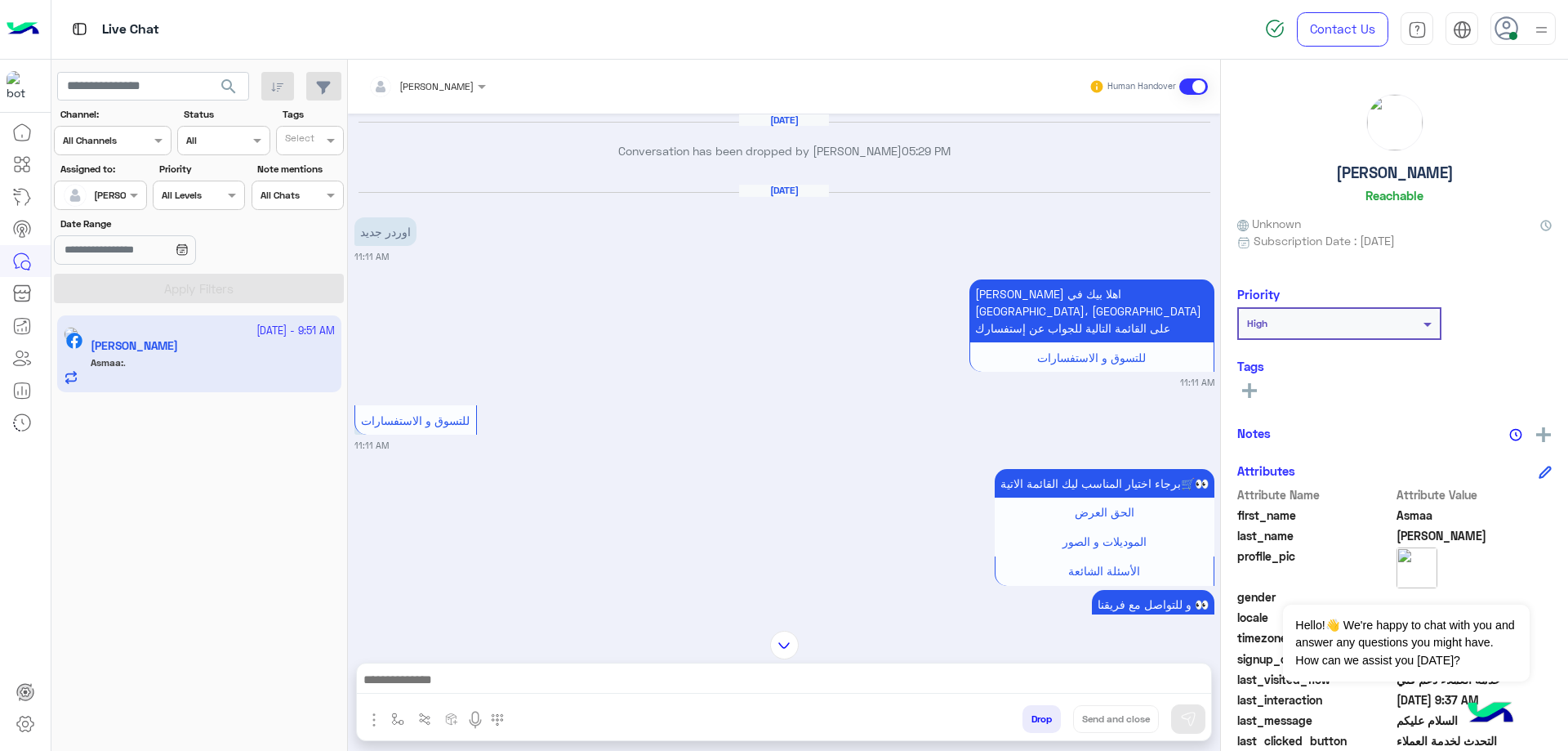
scroll to position [2078, 0]
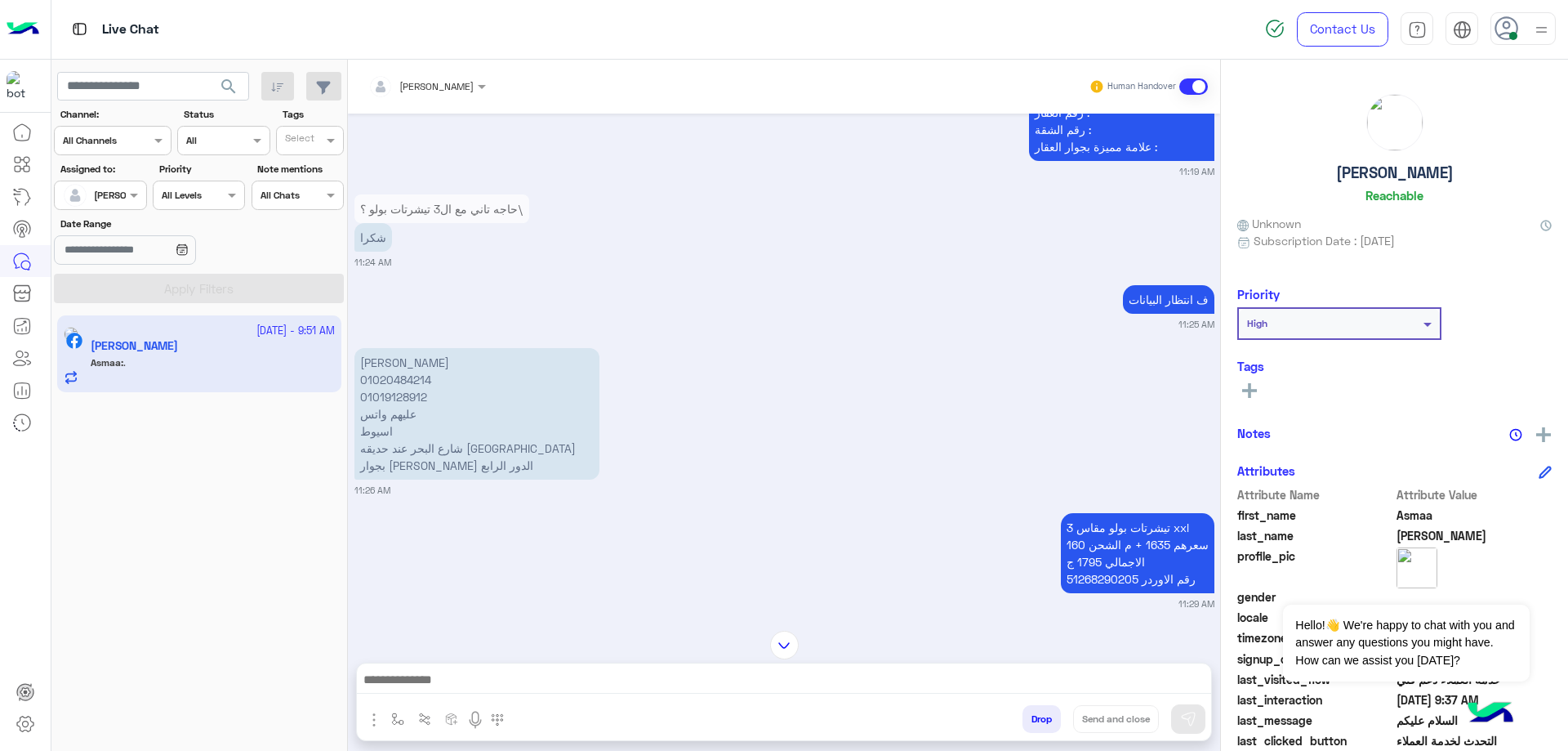
click at [1079, 565] on p "3 تيشرتات بولو مقاس xxl سعرهم 1635 + م الشحن 160 الاجمالي 1795 ج رقم الاوردر 51…" at bounding box center [1137, 553] width 153 height 80
copy p "51268290205"
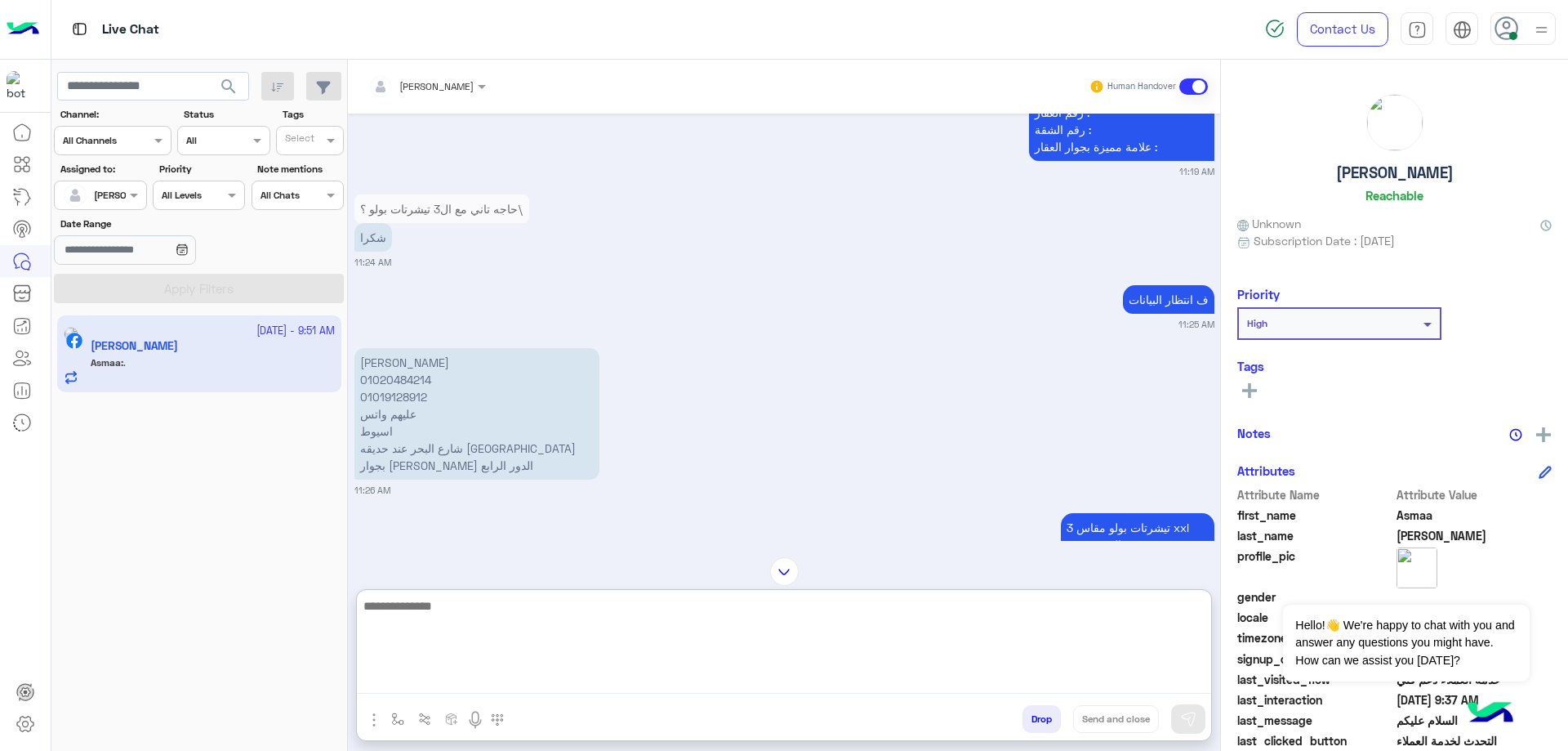
click at [457, 672] on textarea at bounding box center [783, 644] width 854 height 98
type textarea "**********"
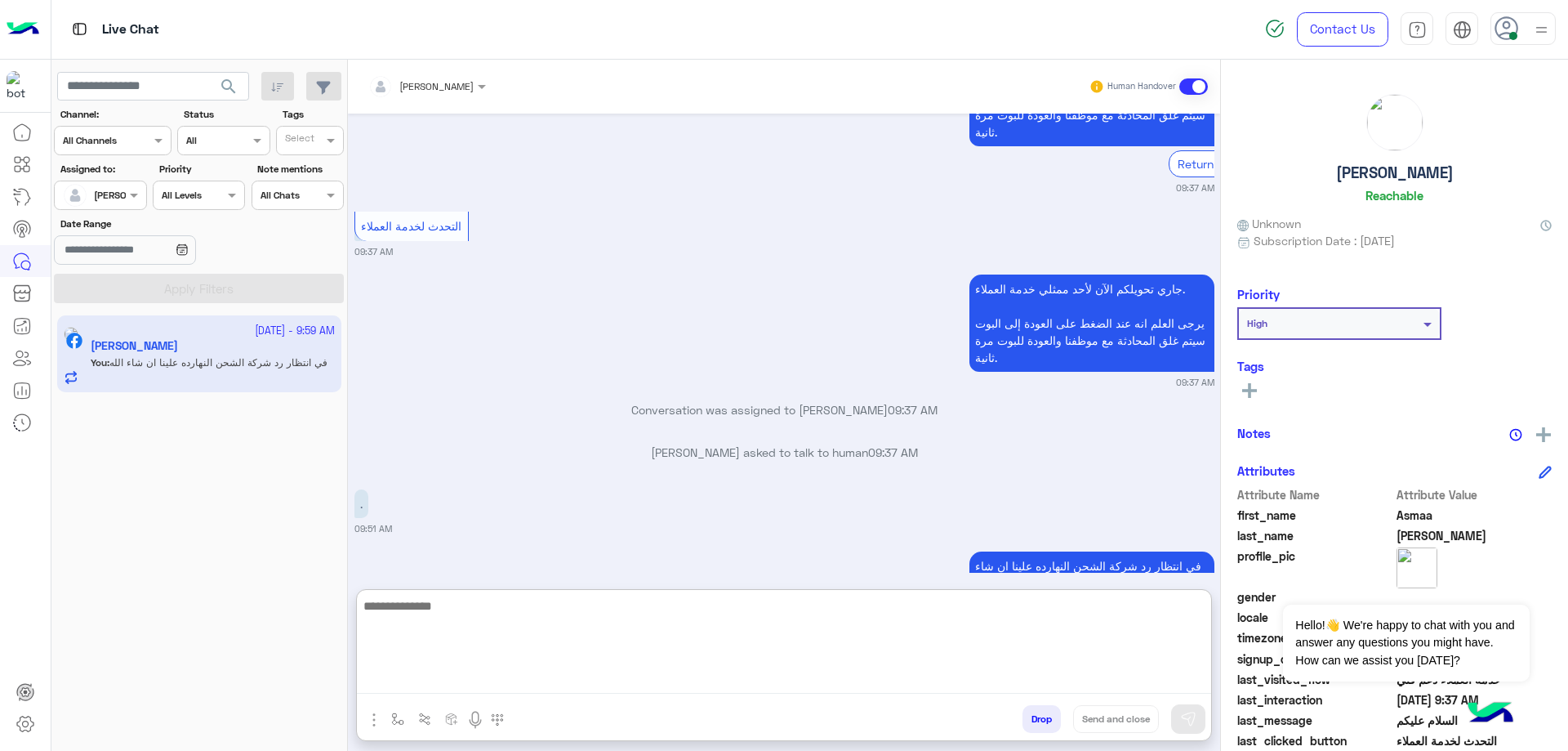
scroll to position [42036, 0]
